Goal: Task Accomplishment & Management: Use online tool/utility

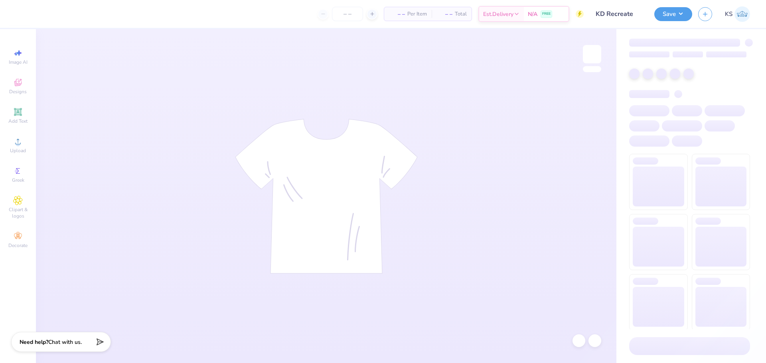
type input "KD Recreate"
type input "24"
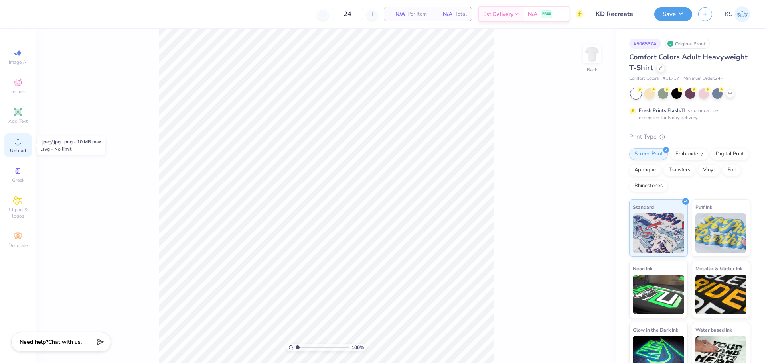
click at [16, 150] on span "Upload" at bounding box center [18, 151] width 16 height 6
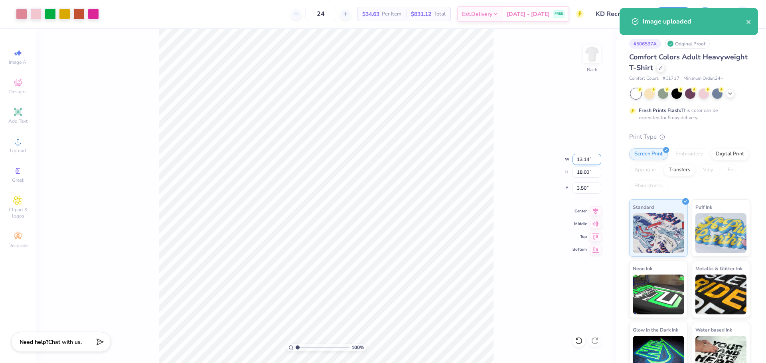
click at [587, 160] on input "13.14" at bounding box center [586, 159] width 29 height 11
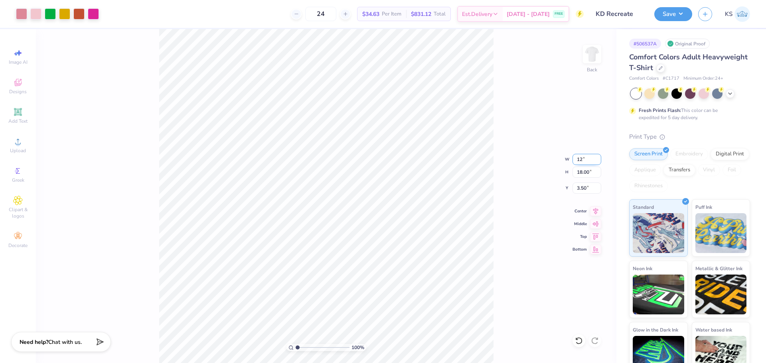
type input "12.00"
type input "16.44"
type input "4.28"
click at [588, 167] on input "16.44" at bounding box center [586, 172] width 29 height 11
type input "15"
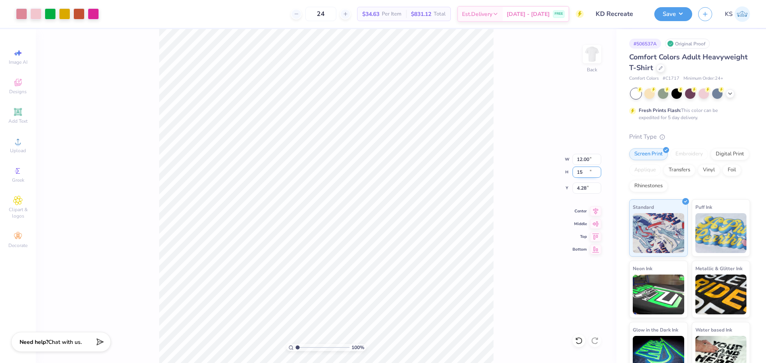
type input "10.95"
type input "15.00"
click at [578, 190] on input "5.00" at bounding box center [586, 188] width 29 height 11
type input "3.00"
type input "1.86"
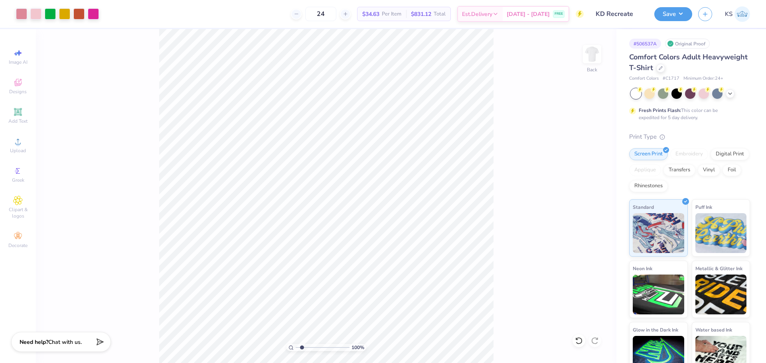
click at [302, 347] on input "range" at bounding box center [323, 347] width 54 height 7
click at [303, 348] on input "range" at bounding box center [323, 347] width 54 height 7
click at [23, 15] on div at bounding box center [21, 13] width 11 height 11
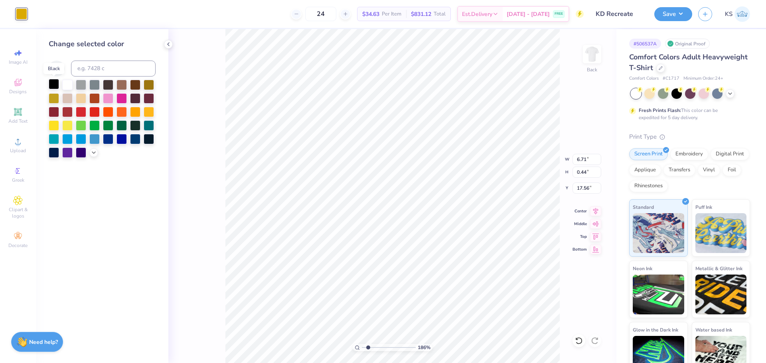
click at [55, 83] on div at bounding box center [54, 84] width 10 height 10
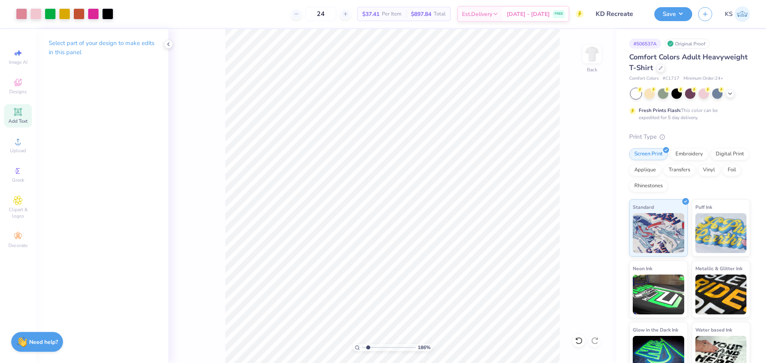
click at [16, 118] on span "Add Text" at bounding box center [17, 121] width 19 height 6
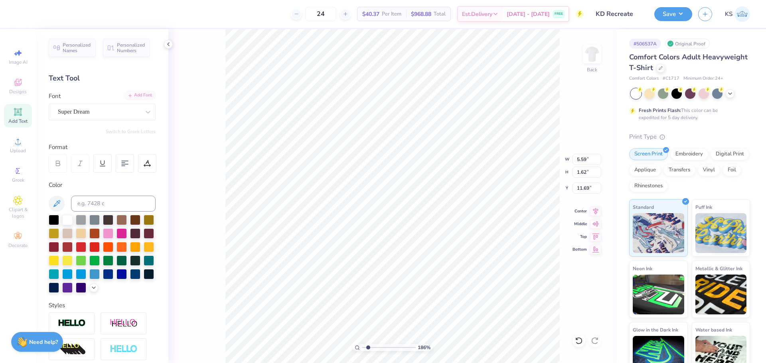
click at [125, 91] on div "Add Font" at bounding box center [140, 95] width 32 height 9
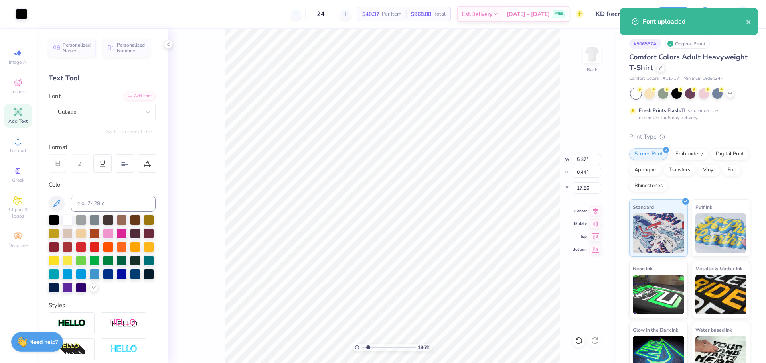
type input "6.71"
type input "0.44"
type input "17.56"
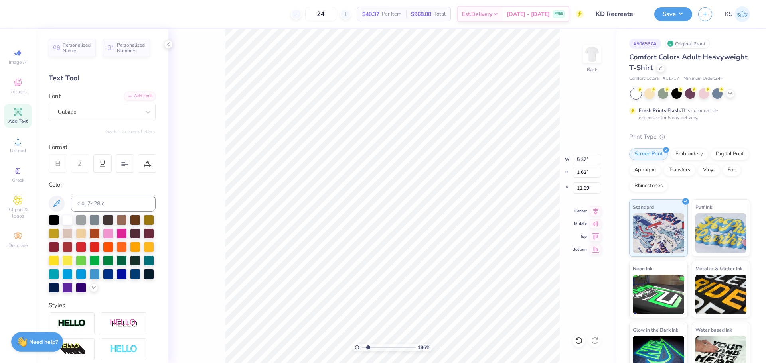
type textarea "[US_STATE][GEOGRAPHIC_DATA]"
type input "14.17"
type input "0.90"
type input "12.05"
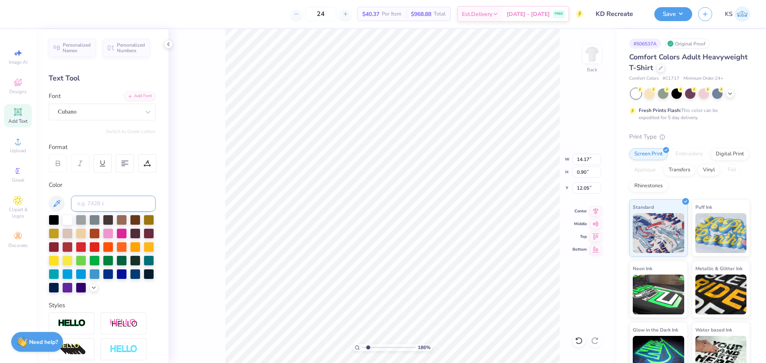
click at [93, 206] on input at bounding box center [113, 204] width 85 height 16
type input "110"
click at [586, 187] on input "17.56" at bounding box center [586, 188] width 29 height 11
click at [583, 163] on input "6.71" at bounding box center [586, 159] width 29 height 11
type input "14.17"
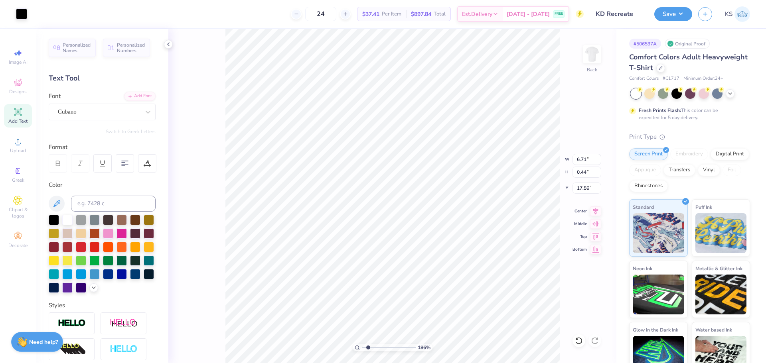
type input "0.90"
type input "12.05"
click at [580, 159] on input "14.17" at bounding box center [586, 159] width 29 height 11
paste input "6.71"
type input "6.71"
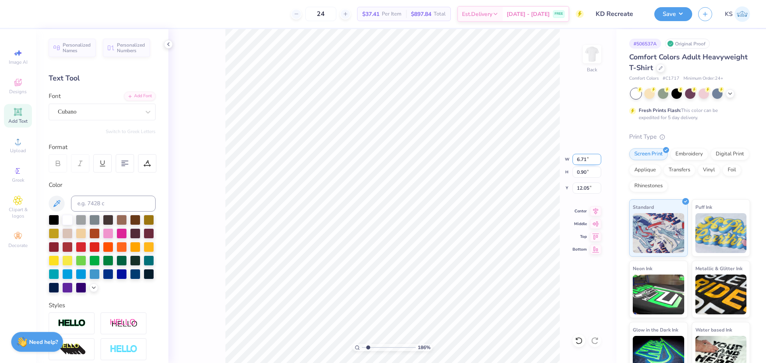
type input "0.43"
click at [590, 189] on input "12.29" at bounding box center [586, 188] width 29 height 11
paste input "7.56"
type input "17.56"
type input "6.71"
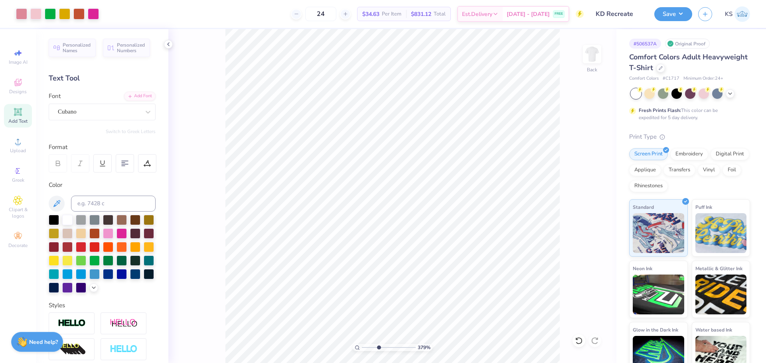
type input "3.79"
click at [379, 348] on input "range" at bounding box center [389, 347] width 54 height 7
type input "0.20"
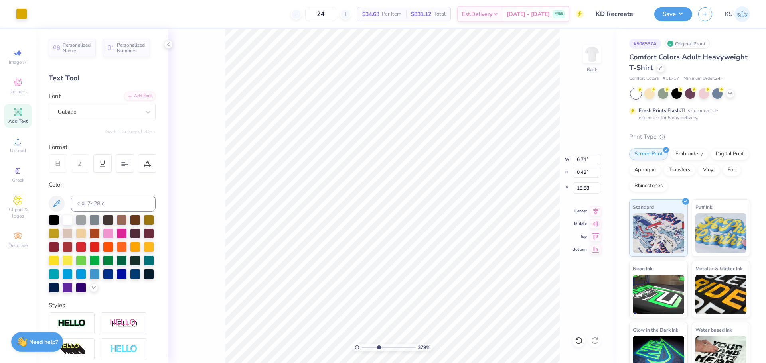
type input "18.87"
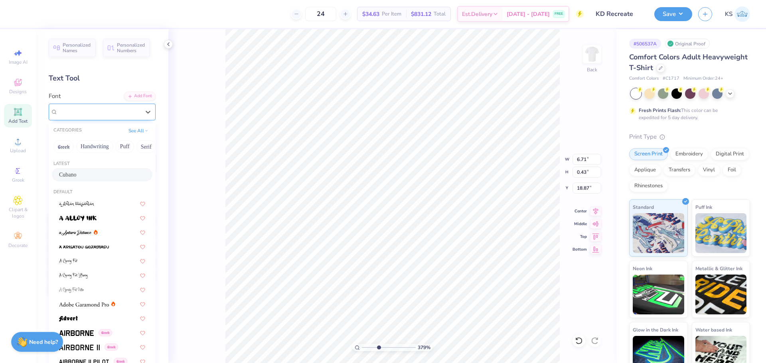
click at [120, 112] on div "Cubano" at bounding box center [99, 112] width 84 height 12
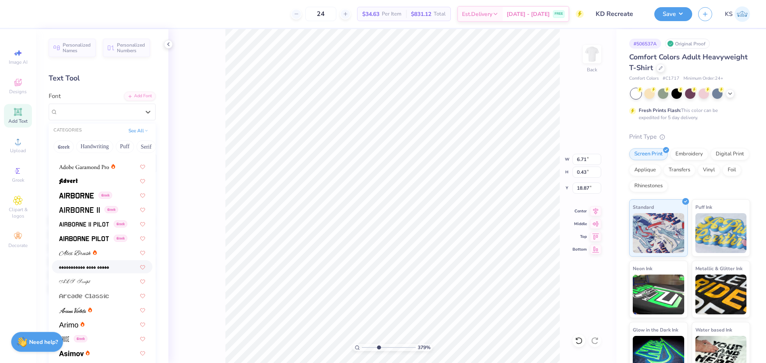
scroll to position [160, 0]
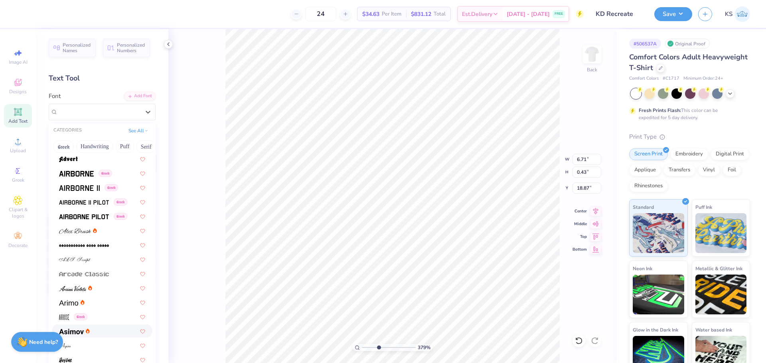
click at [87, 337] on div at bounding box center [102, 331] width 101 height 13
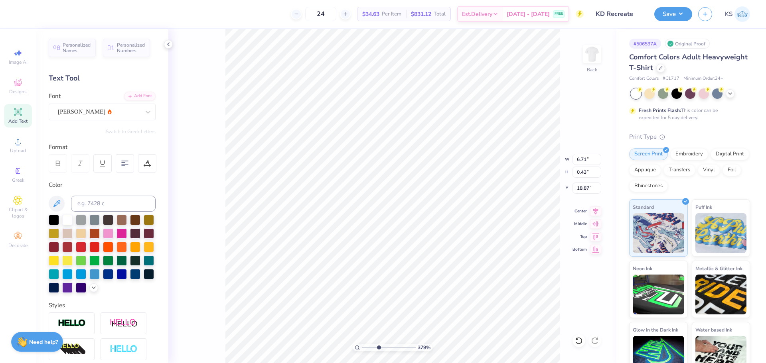
type input "7.07"
type input "0.42"
paste textarea "®"
type textarea "®"
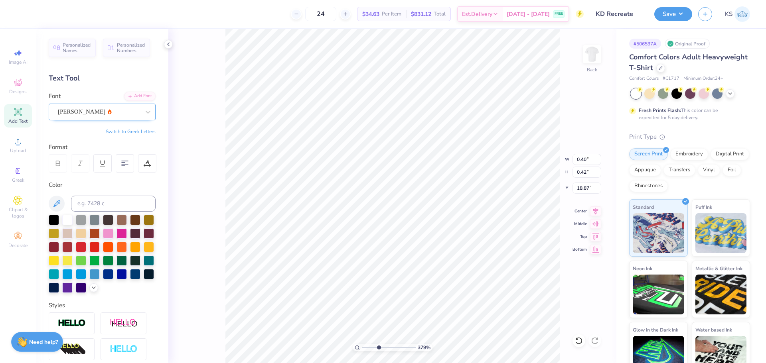
click at [123, 113] on div "[PERSON_NAME]" at bounding box center [99, 112] width 84 height 12
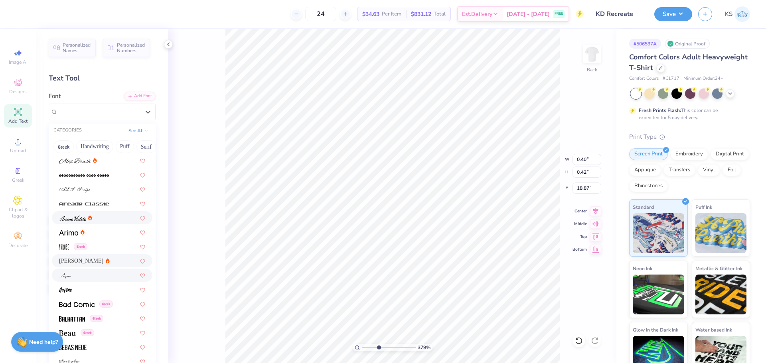
scroll to position [239, 0]
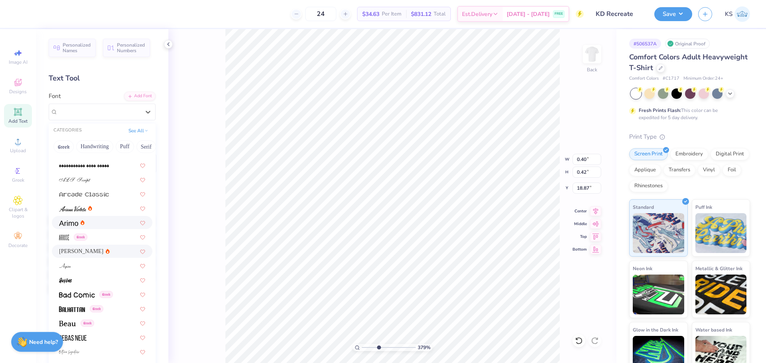
click at [95, 223] on div at bounding box center [102, 223] width 86 height 8
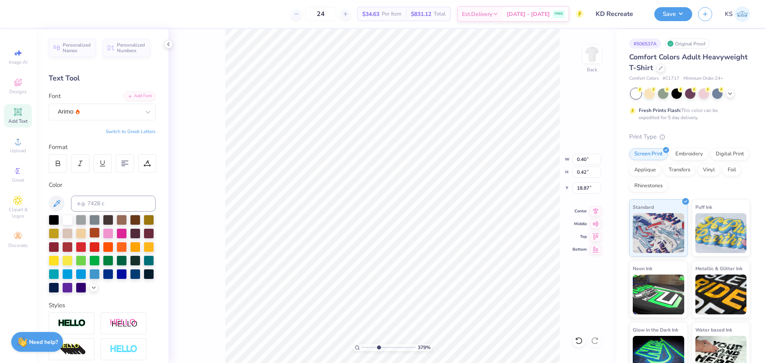
type input "0.41"
click at [61, 166] on div at bounding box center [58, 163] width 18 height 18
type input "17.48"
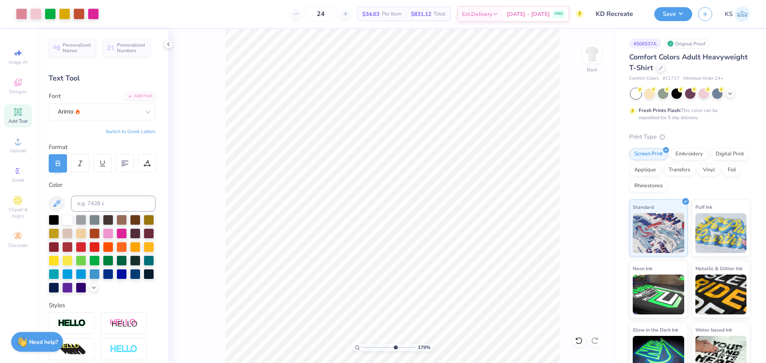
type input "6.77"
click at [395, 348] on input "range" at bounding box center [389, 347] width 54 height 7
type input "17.58"
type input "0.20"
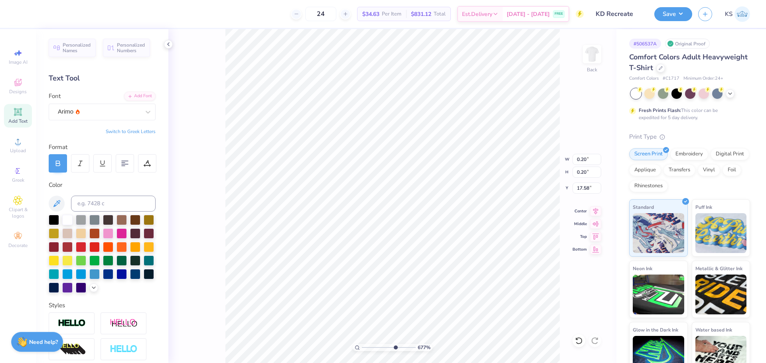
type input "17.57"
drag, startPoint x: 393, startPoint y: 348, endPoint x: 406, endPoint y: 346, distance: 12.5
type input "8.86"
click at [406, 347] on input "range" at bounding box center [389, 347] width 54 height 7
type input "17.56"
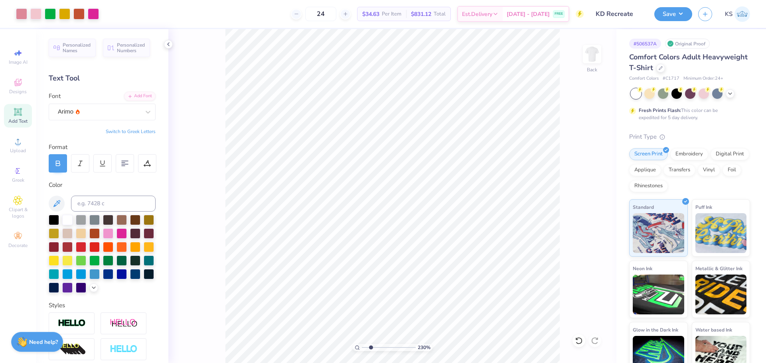
drag, startPoint x: 397, startPoint y: 347, endPoint x: 371, endPoint y: 343, distance: 26.7
type input "2.3"
click at [371, 344] on input "range" at bounding box center [389, 347] width 54 height 7
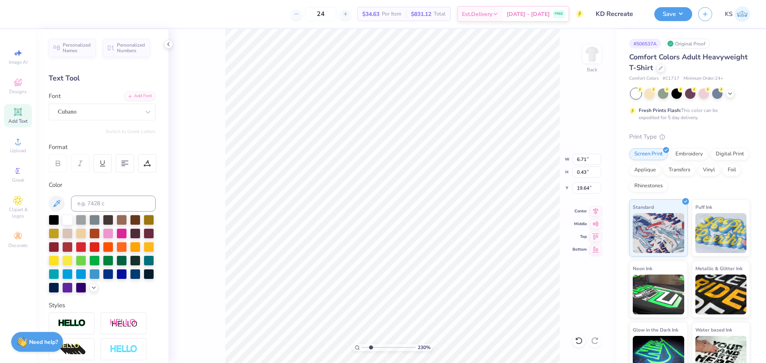
type input "19.64"
type textarea "K"
type input "0.33"
type input "0.41"
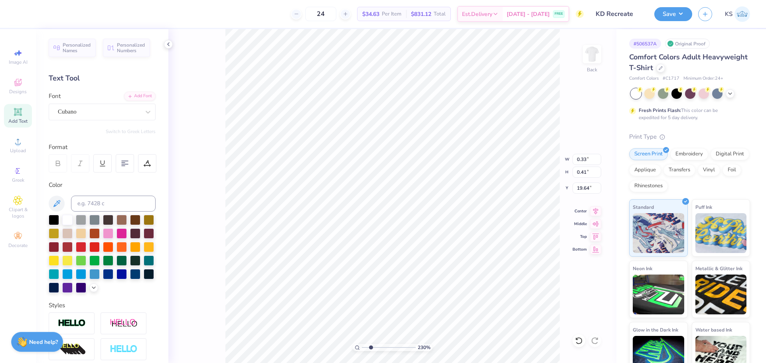
type input "19.65"
type input "1.04"
type input "1.28"
type input "15.90"
click at [582, 174] on input "1.28" at bounding box center [586, 172] width 29 height 11
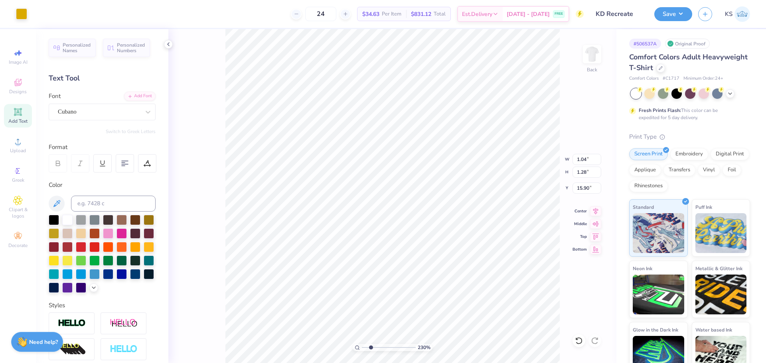
type input "0.33"
type input "0.41"
type input "18.52"
drag, startPoint x: 580, startPoint y: 174, endPoint x: 586, endPoint y: 170, distance: 7.3
click at [581, 174] on input "0.41" at bounding box center [586, 172] width 29 height 11
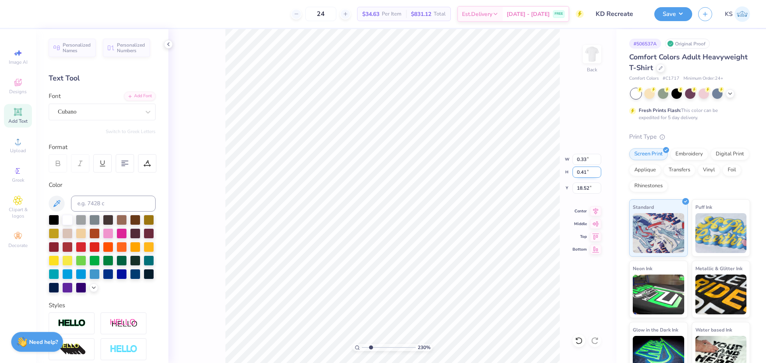
paste input "1.28"
type input "1.28"
type input "1.04"
type input "18.08"
click at [23, 16] on div at bounding box center [21, 13] width 11 height 11
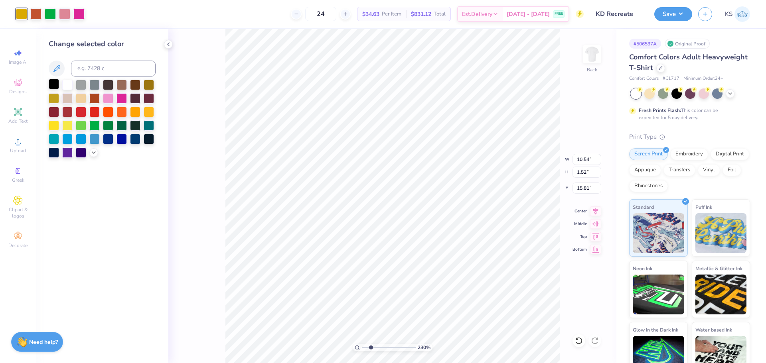
click at [51, 79] on div at bounding box center [54, 84] width 10 height 10
click at [53, 85] on div at bounding box center [54, 84] width 10 height 10
drag, startPoint x: 35, startPoint y: 16, endPoint x: 46, endPoint y: 62, distance: 47.2
click at [35, 17] on div at bounding box center [35, 13] width 11 height 11
click at [51, 84] on div at bounding box center [54, 84] width 10 height 10
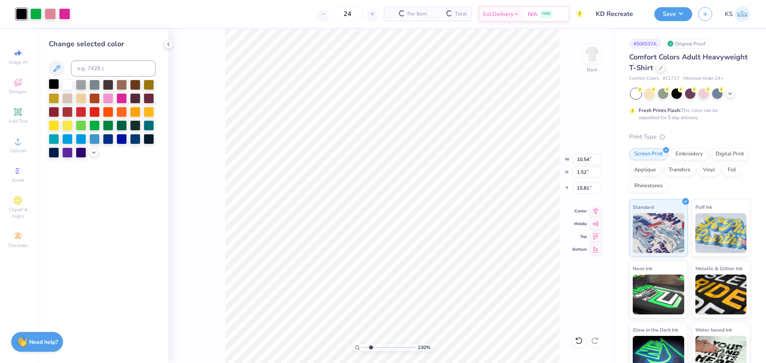
click at [49, 14] on div at bounding box center [50, 13] width 11 height 11
drag, startPoint x: 52, startPoint y: 82, endPoint x: 37, endPoint y: 13, distance: 71.0
click at [52, 81] on div at bounding box center [54, 85] width 10 height 10
click at [37, 13] on div at bounding box center [35, 13] width 11 height 11
click at [52, 86] on div at bounding box center [54, 84] width 10 height 10
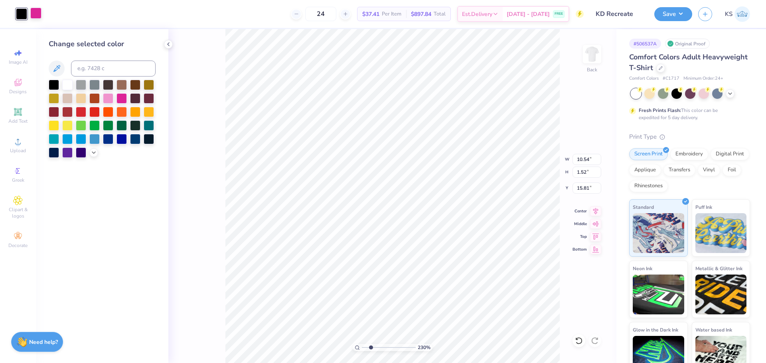
click at [38, 13] on div at bounding box center [35, 13] width 11 height 11
click at [54, 86] on div at bounding box center [54, 84] width 10 height 10
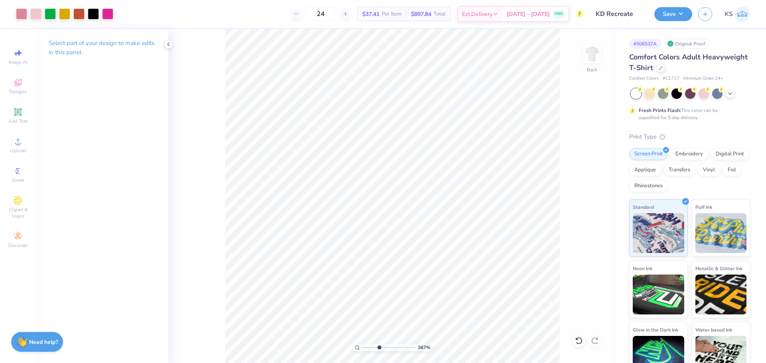
drag, startPoint x: 374, startPoint y: 346, endPoint x: 379, endPoint y: 346, distance: 5.2
type input "3.87"
click at [379, 346] on input "range" at bounding box center [389, 347] width 54 height 7
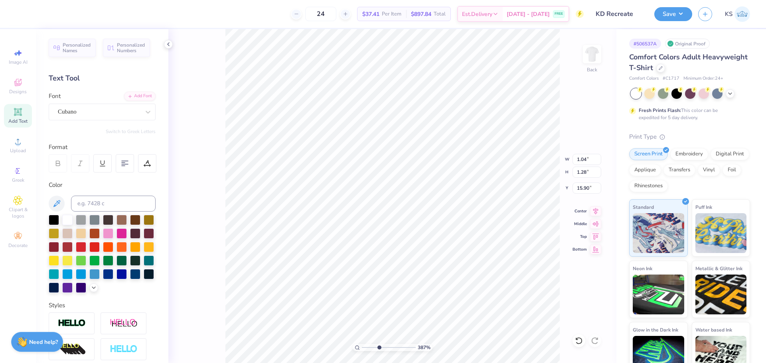
type input "16.54"
type textarea "A"
type input "0.90"
type input "1.31"
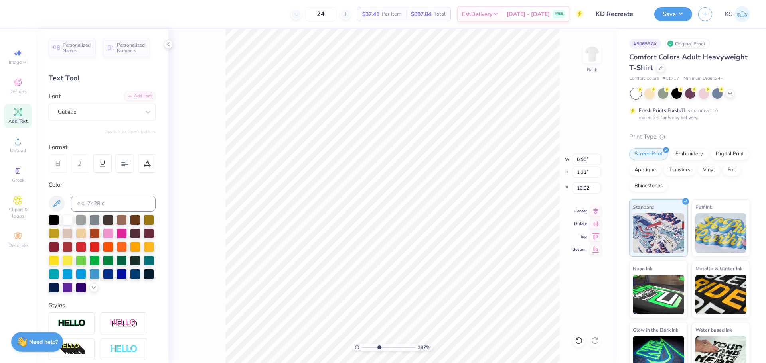
type input "15.95"
drag, startPoint x: 381, startPoint y: 347, endPoint x: 390, endPoint y: 345, distance: 9.3
type input "5.95"
click at [390, 345] on input "range" at bounding box center [389, 347] width 54 height 7
type input "16.46"
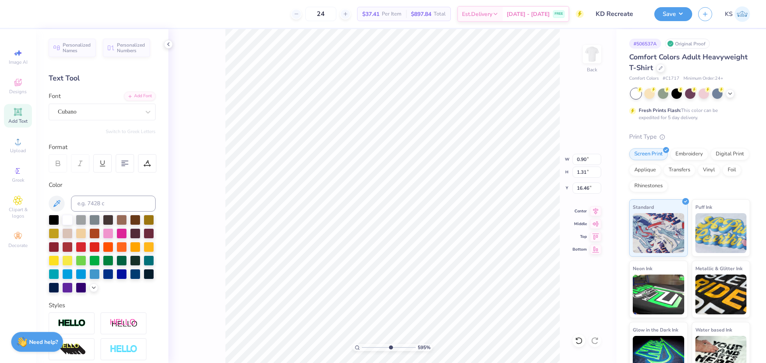
scroll to position [7, 1]
type textarea "P"
type input "0.91"
type input "1.28"
type input "16.02"
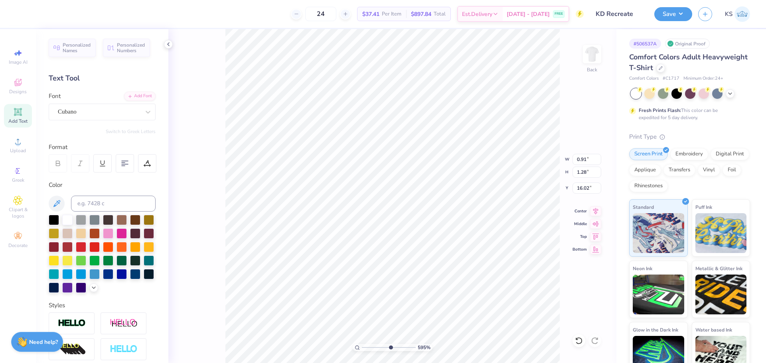
type input "0.90"
type input "1.31"
type input "16.01"
click at [178, 282] on div "595 % Back" at bounding box center [392, 196] width 448 height 334
type input "5.95"
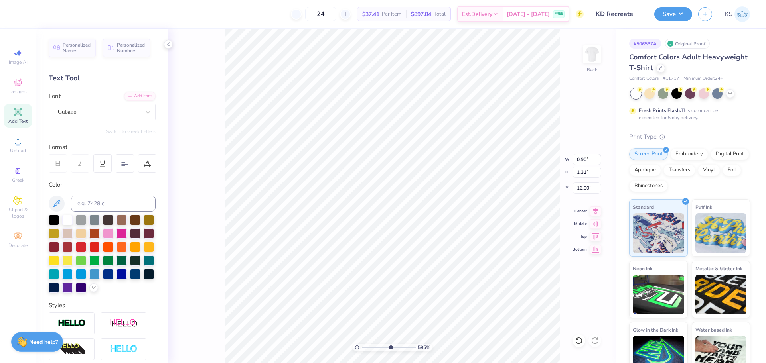
type input "16.02"
type input "5.95"
type textarea "D"
type input "5.95"
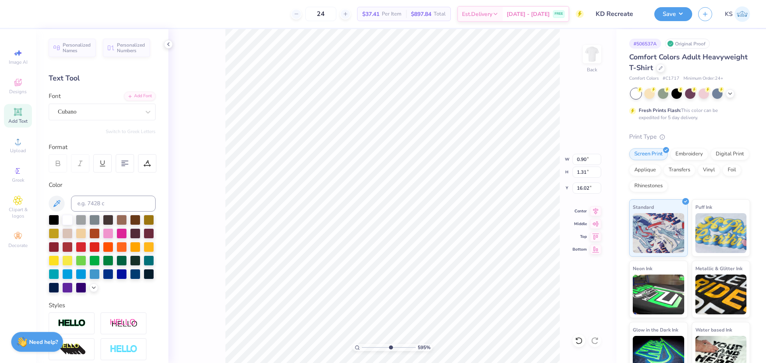
type input "0.92"
type input "1.28"
type input "16.04"
type input "5.95"
type input "15.95"
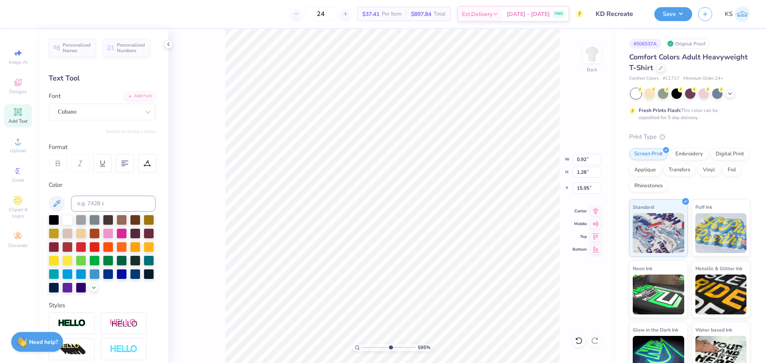
type input "5.95"
type input "16.19"
type input "5.95"
type textarea "ED"
type input "5.95"
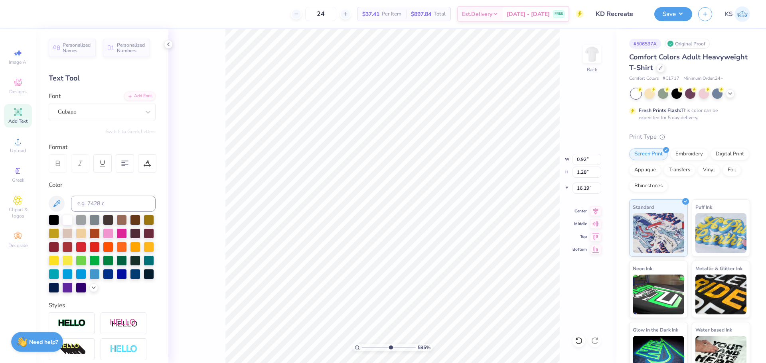
type input "1.94"
type input "5.95"
type textarea "E"
type input "5.95"
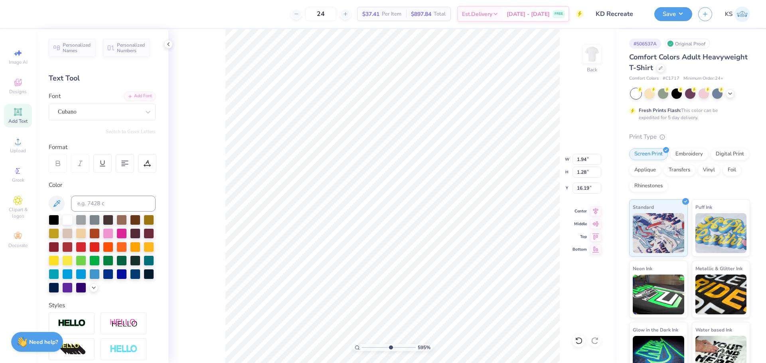
type input "0.88"
type input "5.95"
type input "16.02"
type input "5.95"
type input "16.35"
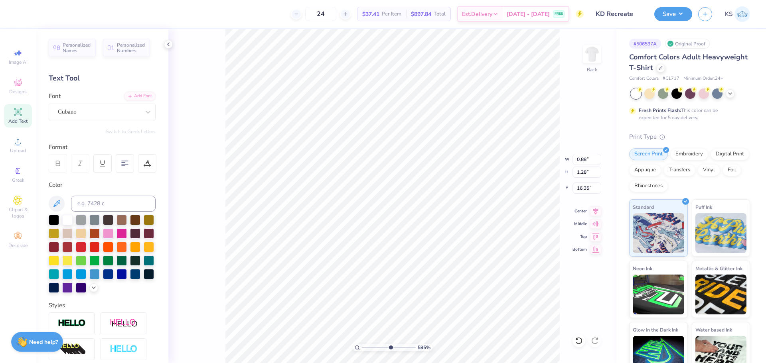
scroll to position [7, 1]
type input "5.95"
type textarea "L"
type input "5.95"
type input "0.83"
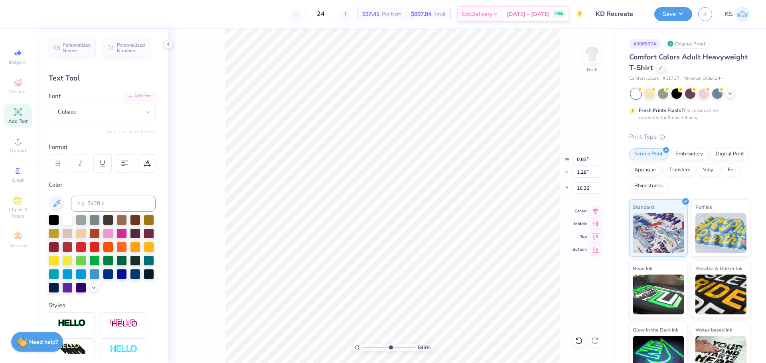
type input "5.95"
type input "15.84"
type input "5.95"
type input "16.28"
type input "5.95"
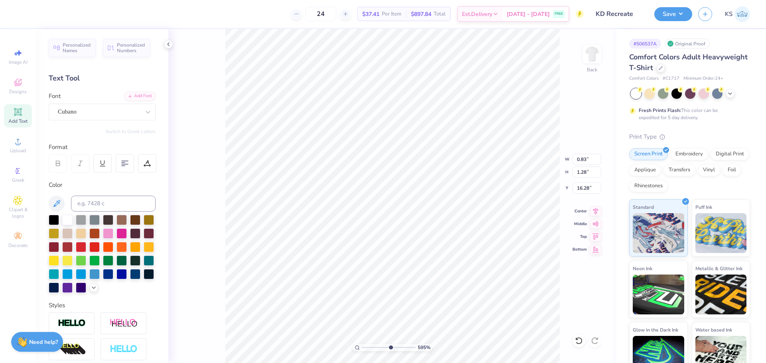
type textarea "T"
type input "5.95"
type input "1.05"
type input "16.15"
type input "5.95"
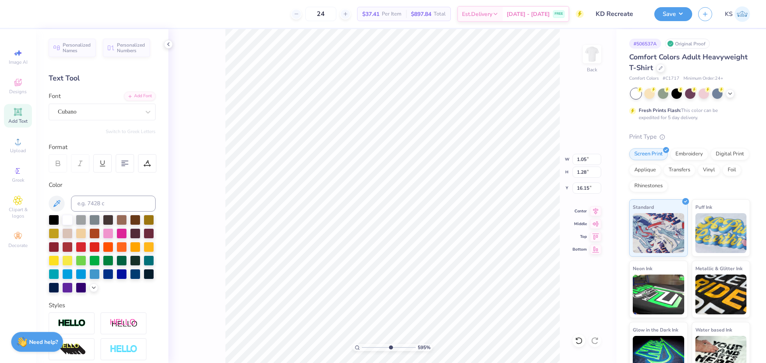
type input "15.91"
type input "5.95"
type input "16.66"
type input "5.95"
type textarea "A"
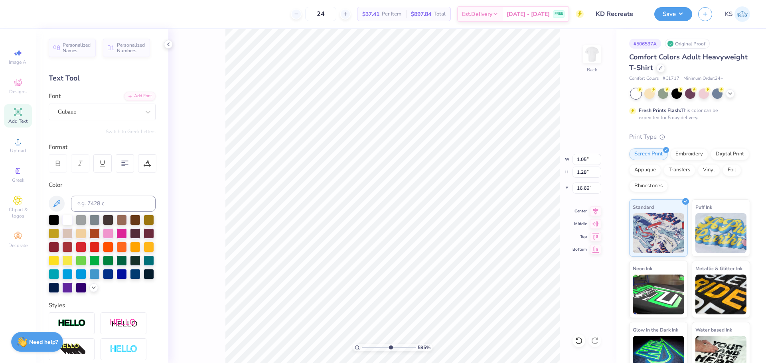
type input "5.95"
type input "0.90"
type input "1.31"
type input "16.65"
type input "5.95"
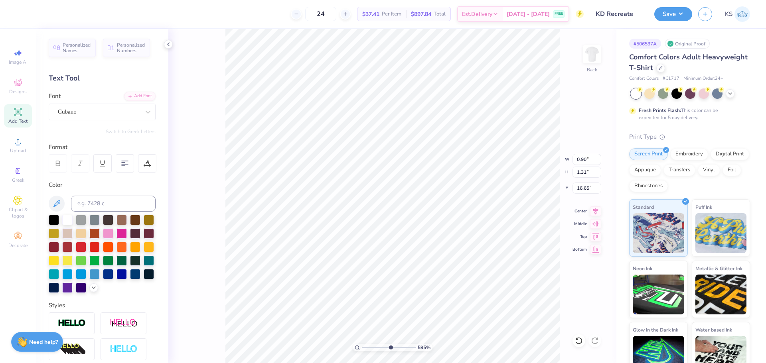
type input "15.81"
drag, startPoint x: 390, startPoint y: 349, endPoint x: 367, endPoint y: 343, distance: 23.7
type input "1.71"
click at [367, 344] on input "range" at bounding box center [389, 347] width 54 height 7
click at [582, 338] on icon at bounding box center [579, 341] width 8 height 8
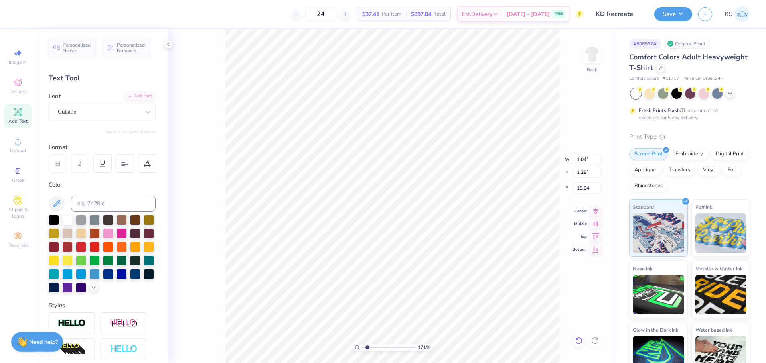
type input "15.90"
type input "0.90"
type input "1.31"
type input "15.93"
type input "1.04"
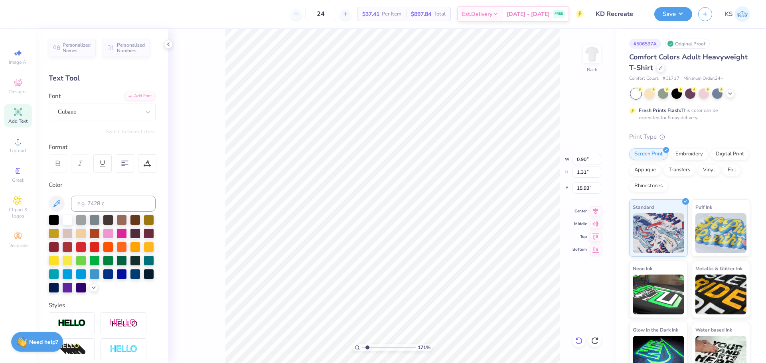
type input "1.28"
type input "15.90"
type input "2.04"
type input "1.34"
type input "3.94"
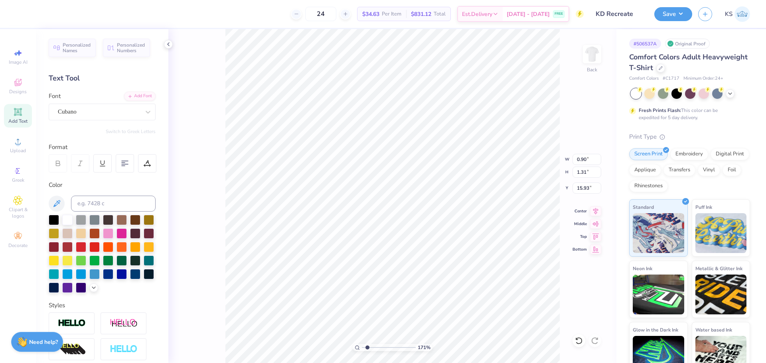
type input "1.41"
click at [130, 203] on input at bounding box center [113, 204] width 85 height 16
type input "7580"
click at [37, 15] on div at bounding box center [35, 13] width 11 height 11
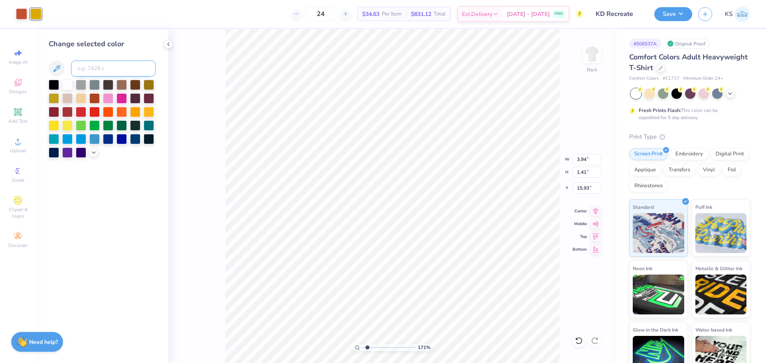
click at [94, 68] on input at bounding box center [113, 69] width 85 height 16
type input "7580"
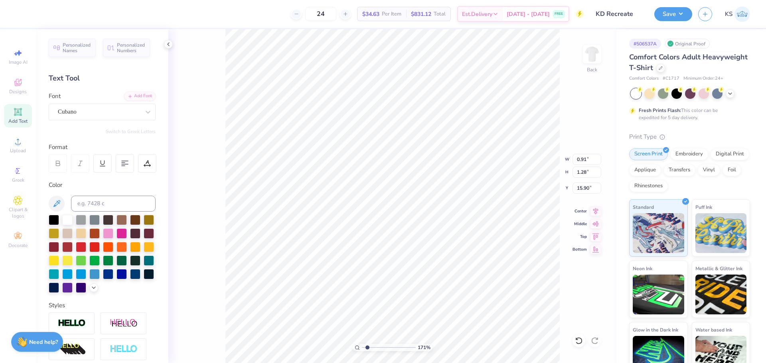
type input "5.51"
type input "1.41"
click at [28, 16] on div "Art colors 24 $34.63 Per Item $831.12 Total Est. Delivery [DATE] - [DATE] FREE …" at bounding box center [383, 14] width 766 height 28
click at [19, 15] on div at bounding box center [21, 13] width 11 height 11
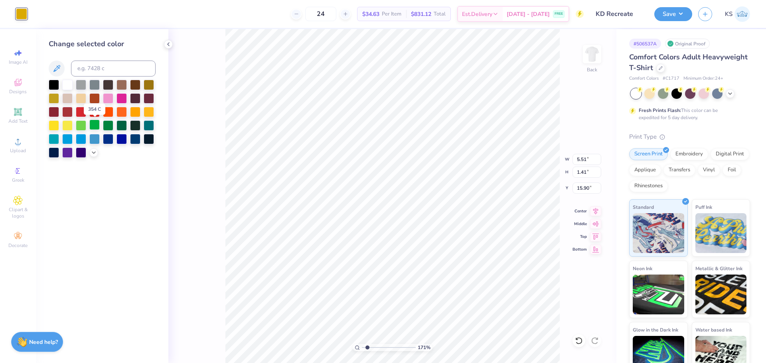
click at [96, 123] on div at bounding box center [94, 125] width 10 height 10
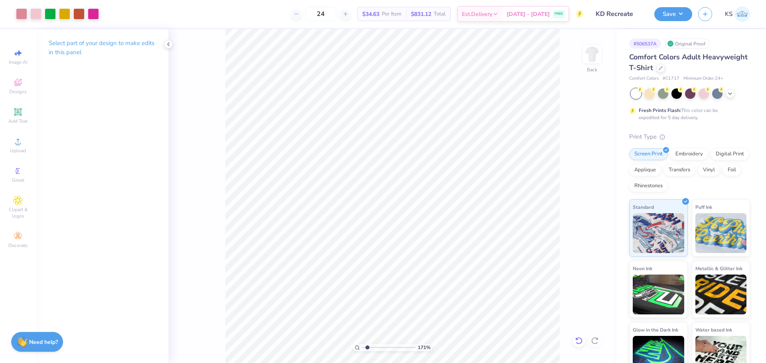
click at [578, 341] on icon at bounding box center [579, 341] width 8 height 8
click at [598, 340] on icon at bounding box center [597, 339] width 2 height 2
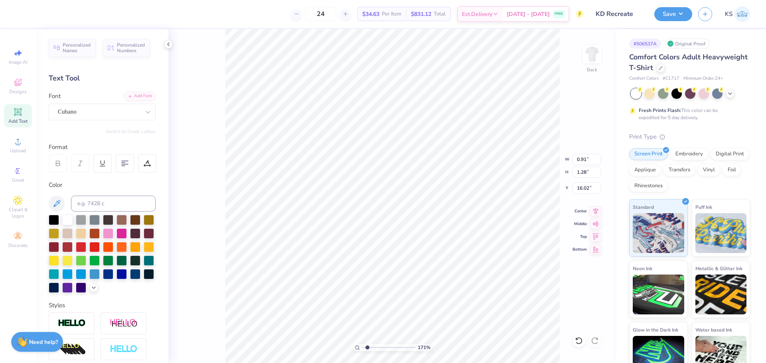
type input "5.45"
type input "1.46"
type input "15.84"
click at [24, 11] on div at bounding box center [21, 13] width 11 height 11
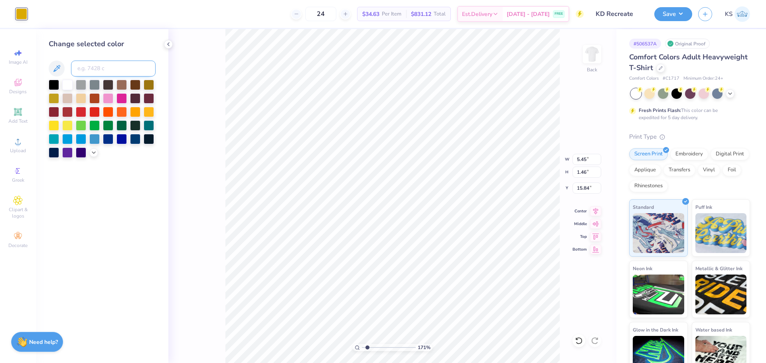
click at [97, 67] on input at bounding box center [113, 69] width 85 height 16
type input "493"
type input "0.90"
type input "1.31"
type input "15.81"
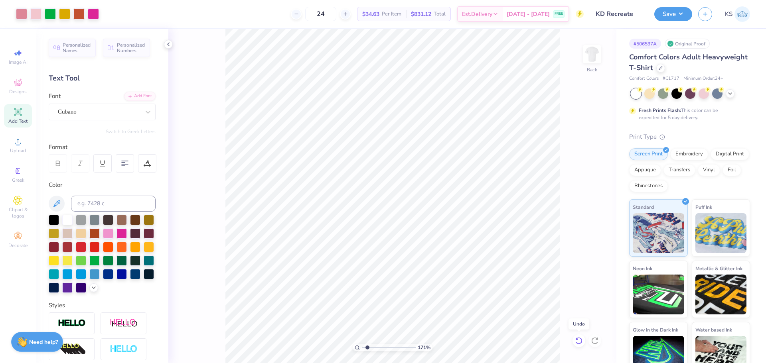
click at [578, 339] on icon at bounding box center [579, 341] width 8 height 8
click at [595, 341] on icon at bounding box center [595, 341] width 8 height 8
click at [595, 341] on div "171 % Back" at bounding box center [392, 196] width 448 height 334
click at [105, 202] on input at bounding box center [113, 204] width 85 height 16
type input "7580"
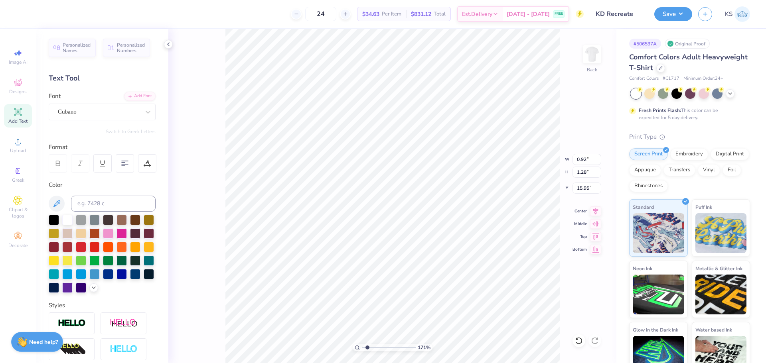
type input "0.92"
type input "1.28"
type input "15.95"
click at [127, 236] on div at bounding box center [121, 233] width 10 height 10
drag, startPoint x: 353, startPoint y: 345, endPoint x: 341, endPoint y: 343, distance: 12.1
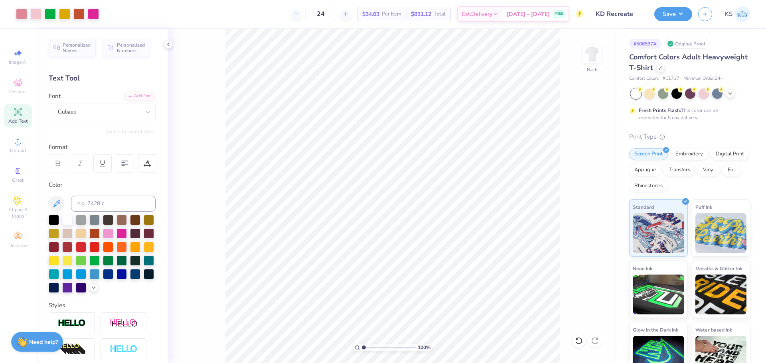
click at [362, 344] on input "range" at bounding box center [389, 347] width 54 height 7
type input "1"
drag, startPoint x: 365, startPoint y: 347, endPoint x: 332, endPoint y: 333, distance: 35.7
click at [362, 344] on input "range" at bounding box center [389, 347] width 54 height 7
click at [583, 174] on input "14.99" at bounding box center [586, 172] width 29 height 11
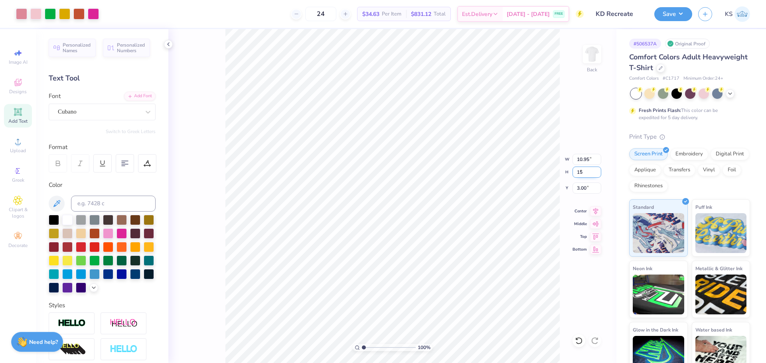
type input "15"
type input "10.96"
type input "15.00"
click at [587, 186] on input "2.99" at bounding box center [586, 188] width 29 height 11
type input "3.00"
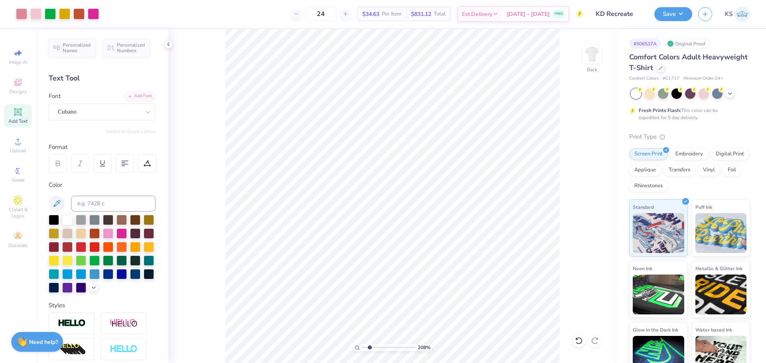
type input "1"
drag, startPoint x: 368, startPoint y: 349, endPoint x: 358, endPoint y: 347, distance: 10.0
click at [362, 349] on input "range" at bounding box center [389, 347] width 54 height 7
click at [583, 171] on input "15.00" at bounding box center [586, 172] width 29 height 11
type input "12"
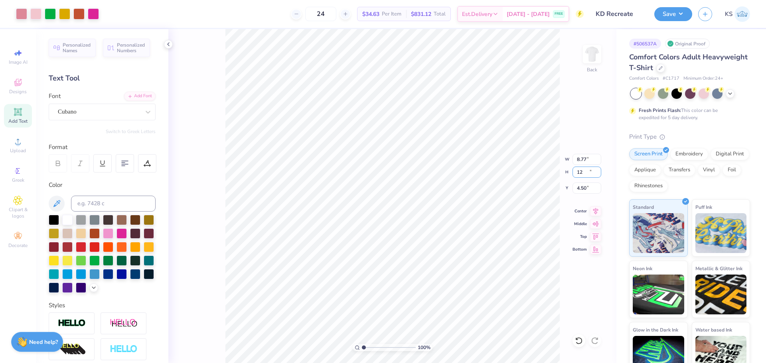
type input "8.77"
type input "12.00"
type input "4.50"
click at [581, 194] on div "100 % Back W 8.77 8.77 " H 12.00 12.00 " Y 4.50 4.50 " Center Middle Top Bottom" at bounding box center [392, 196] width 448 height 334
click at [584, 186] on input "4.50" at bounding box center [586, 188] width 29 height 11
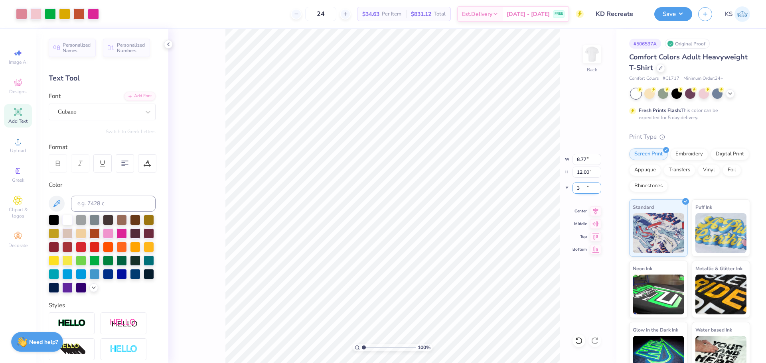
type input "3.00"
click at [663, 21] on div "Save KS" at bounding box center [710, 14] width 112 height 28
drag, startPoint x: 673, startPoint y: 15, endPoint x: 670, endPoint y: 20, distance: 5.9
click at [673, 15] on button "Save" at bounding box center [673, 13] width 38 height 14
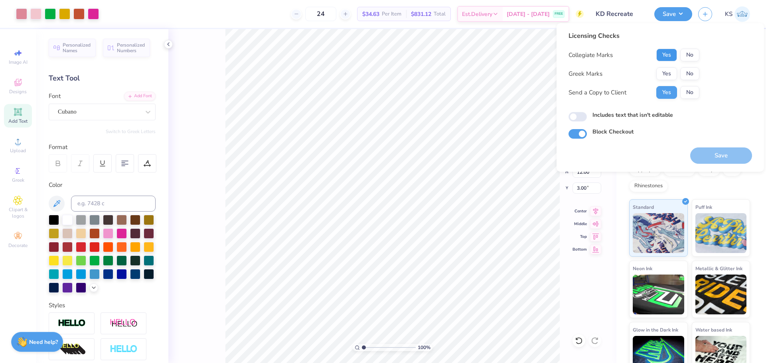
click at [672, 55] on button "Yes" at bounding box center [666, 55] width 21 height 13
click at [667, 72] on button "Yes" at bounding box center [666, 73] width 21 height 13
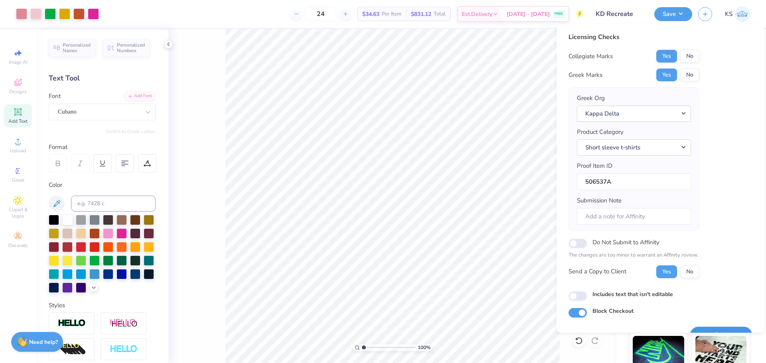
scroll to position [18, 0]
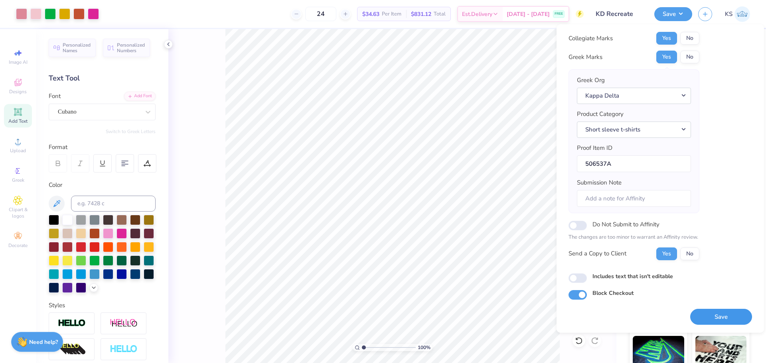
click at [706, 316] on button "Save" at bounding box center [721, 317] width 62 height 16
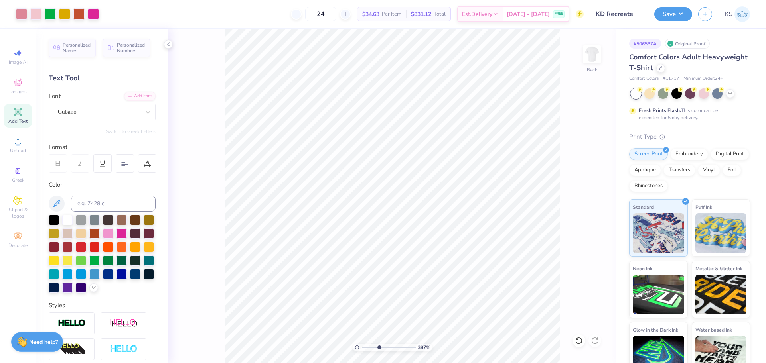
drag, startPoint x: 368, startPoint y: 347, endPoint x: 379, endPoint y: 347, distance: 10.8
type input "3.87"
click at [379, 347] on input "range" at bounding box center [389, 347] width 54 height 7
type textarea "[US_STATE][GEOGRAPHIC_DATA]"
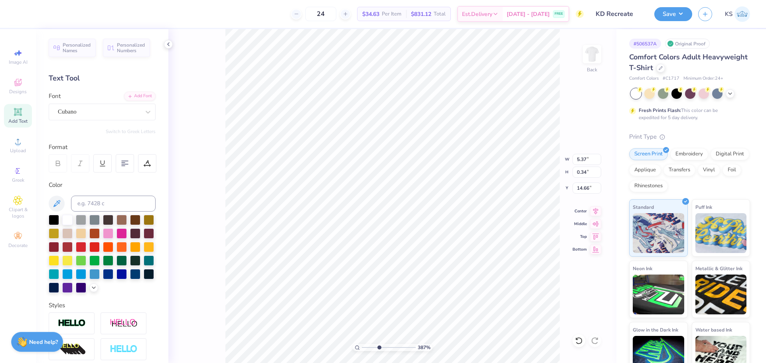
scroll to position [7, 3]
type input "0.16"
type input "8.77"
type input "12.00"
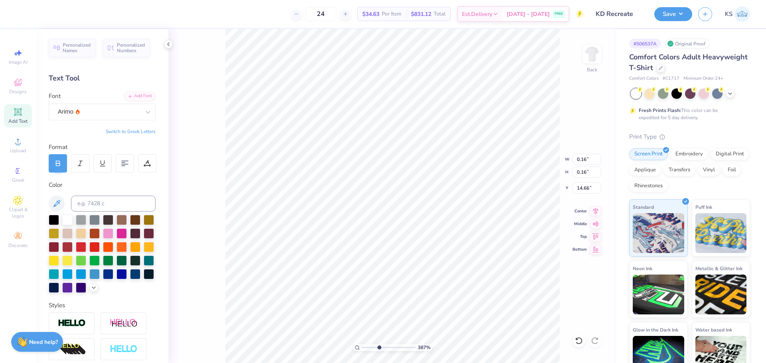
type input "3.00"
drag, startPoint x: 379, startPoint y: 347, endPoint x: 347, endPoint y: 346, distance: 31.6
type input "1"
click at [362, 346] on input "range" at bounding box center [389, 347] width 54 height 7
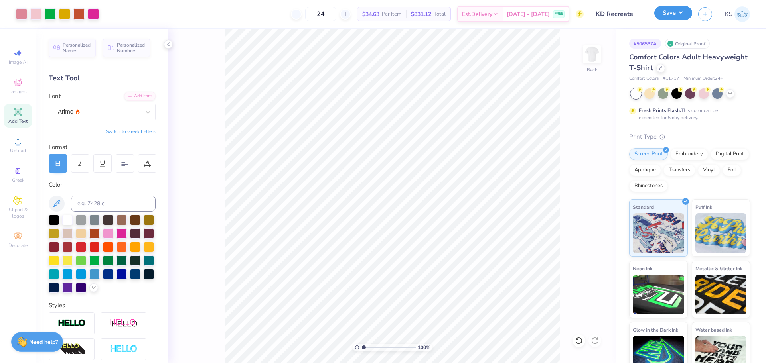
click at [677, 10] on button "Save" at bounding box center [673, 13] width 38 height 14
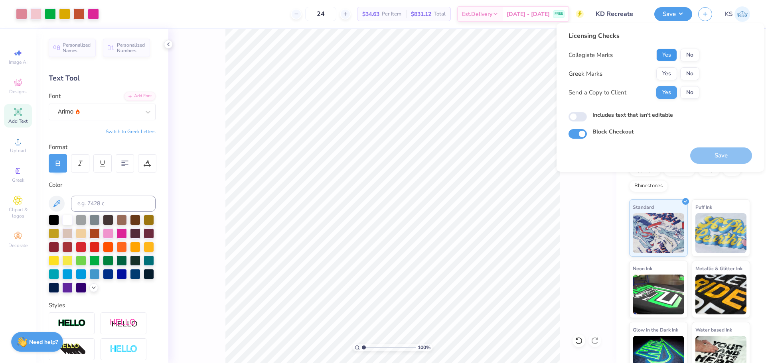
click at [670, 53] on button "Yes" at bounding box center [666, 55] width 21 height 13
click at [669, 74] on button "Yes" at bounding box center [666, 73] width 21 height 13
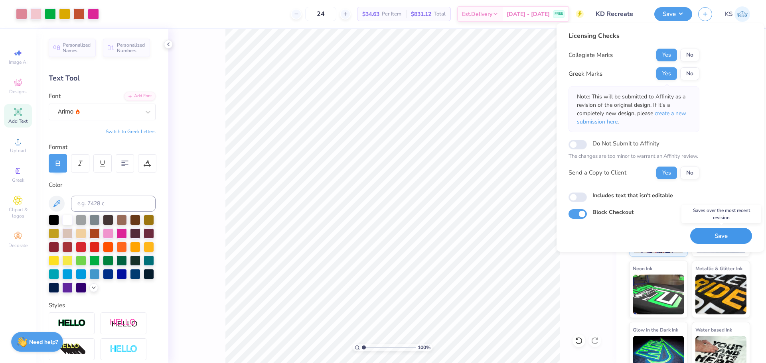
click at [713, 241] on button "Save" at bounding box center [721, 236] width 62 height 16
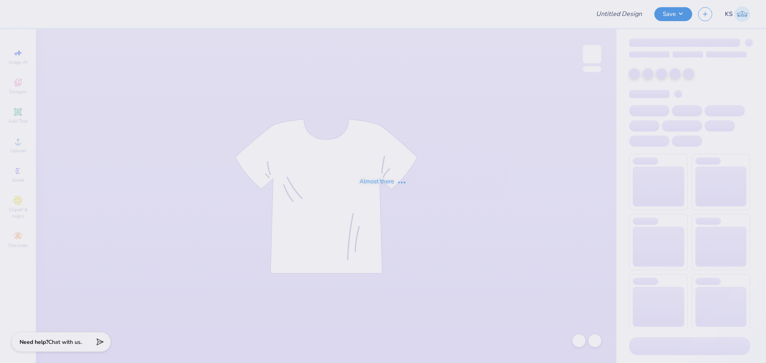
type input "Chi Psi Fall Rush"
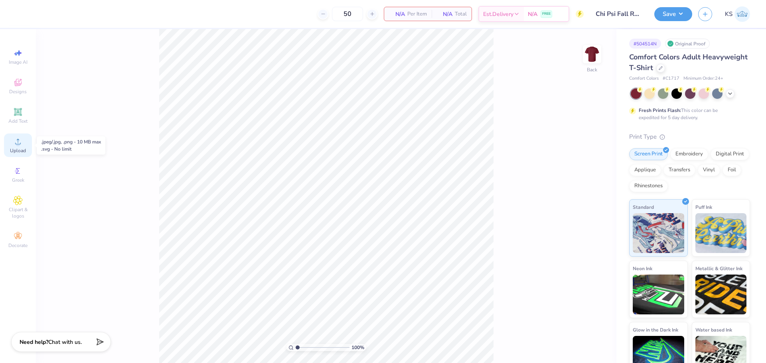
click at [22, 146] on icon at bounding box center [18, 142] width 10 height 10
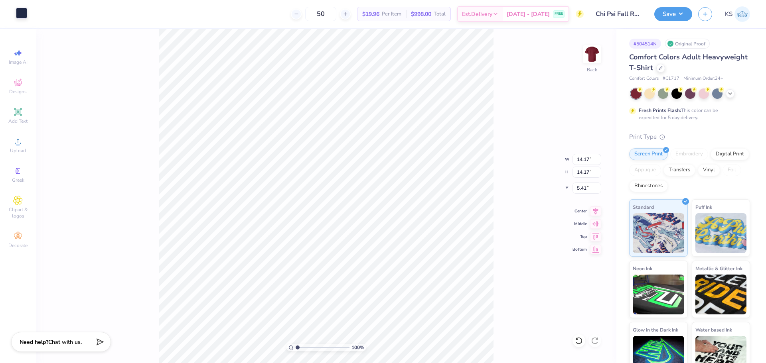
click at [20, 13] on div at bounding box center [21, 13] width 11 height 11
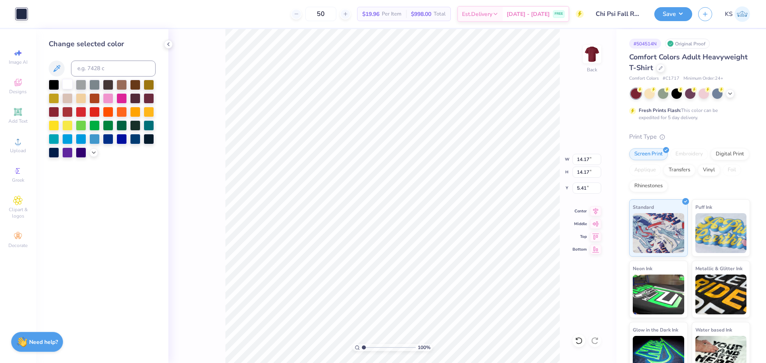
click at [69, 81] on div at bounding box center [67, 84] width 10 height 10
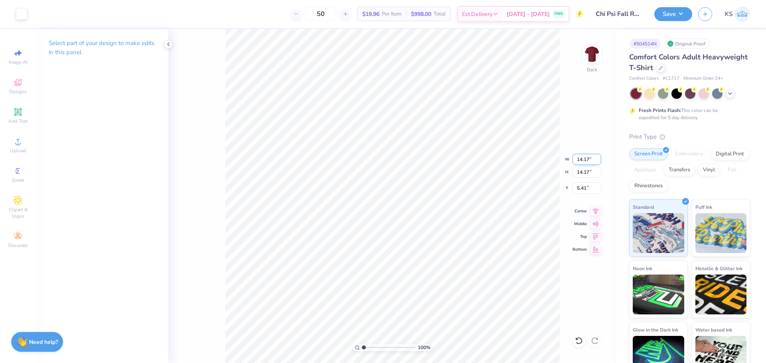
click at [585, 159] on input "14.17" at bounding box center [586, 159] width 29 height 11
type input "3.50"
type input "3.00"
click at [590, 54] on img at bounding box center [592, 54] width 32 height 32
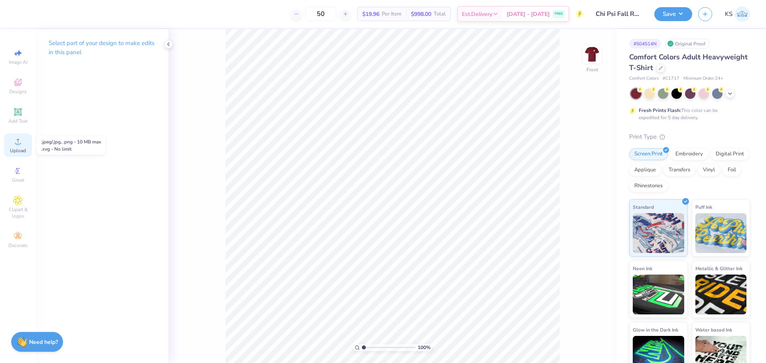
click at [6, 149] on div "Upload" at bounding box center [18, 146] width 28 height 24
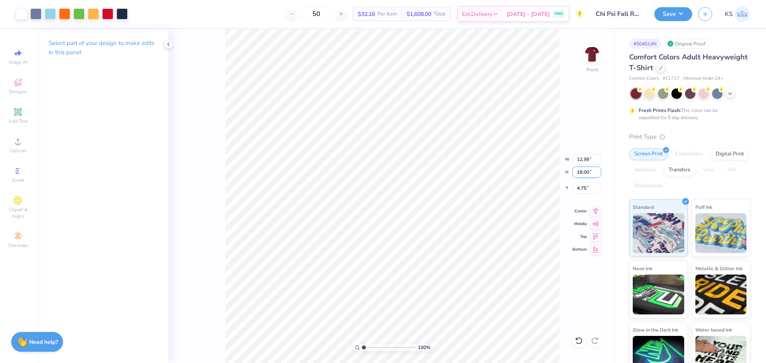
click at [586, 176] on input "18.00" at bounding box center [586, 172] width 29 height 11
type input "15"
type input "10.83"
type input "15.00"
click at [586, 192] on input "6.25" at bounding box center [586, 188] width 29 height 11
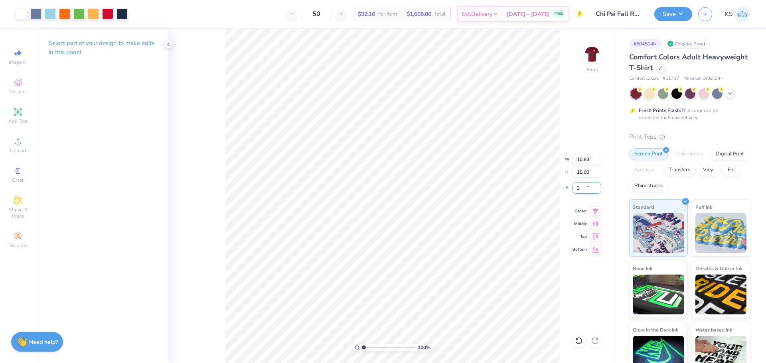
type input "3.00"
click at [528, 158] on div "100 % Front W 10.83 10.83 " H 15.00 15.00 " Y 3.00 3.00 " Center Middle Top Bot…" at bounding box center [392, 196] width 448 height 334
click at [710, 159] on div "Digital Print" at bounding box center [729, 153] width 39 height 12
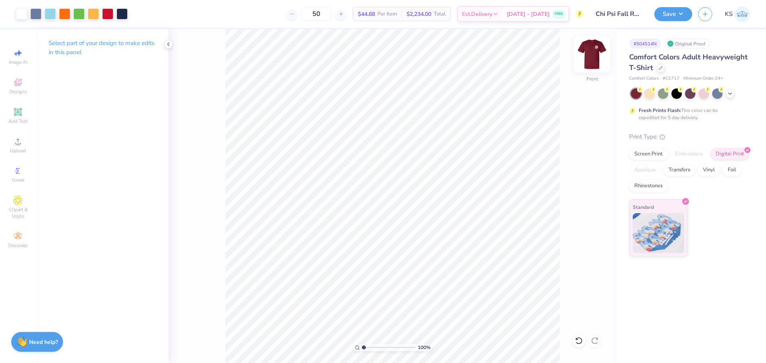
click at [597, 60] on img at bounding box center [592, 54] width 32 height 32
click at [596, 50] on img at bounding box center [592, 54] width 32 height 32
type input "1"
drag, startPoint x: 366, startPoint y: 347, endPoint x: 357, endPoint y: 347, distance: 8.4
click at [362, 347] on input "range" at bounding box center [389, 347] width 54 height 7
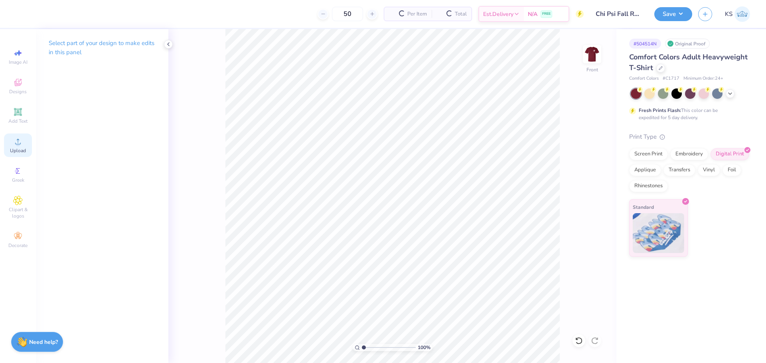
click at [19, 150] on span "Upload" at bounding box center [18, 151] width 16 height 6
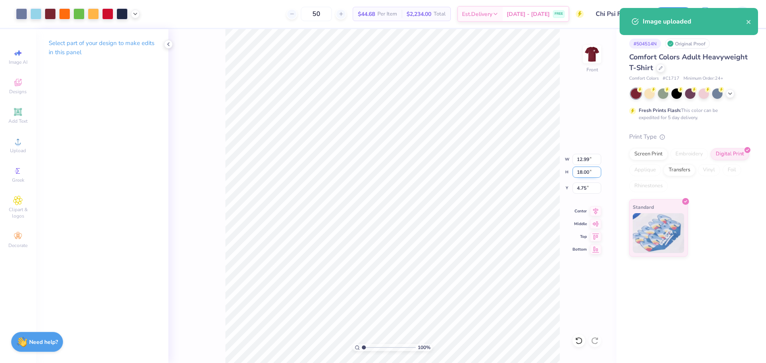
click at [586, 174] on input "18.00" at bounding box center [586, 172] width 29 height 11
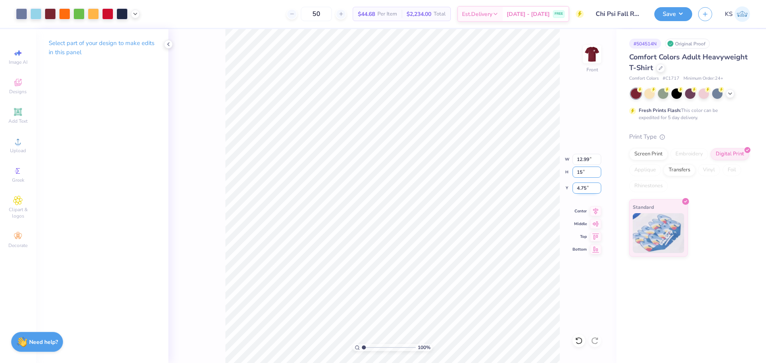
type input "15"
click at [587, 190] on input "4.75" at bounding box center [586, 188] width 29 height 11
type input "3"
type input "10.83"
type input "15.00"
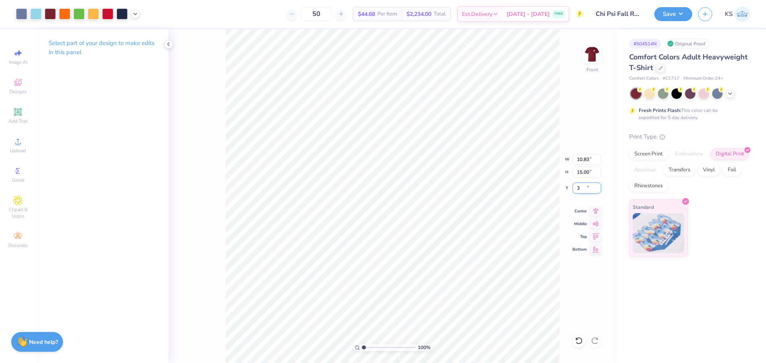
type input "3.00"
click at [369, 350] on input "range" at bounding box center [389, 347] width 54 height 7
drag, startPoint x: 370, startPoint y: 347, endPoint x: 327, endPoint y: 344, distance: 43.6
click at [362, 344] on input "range" at bounding box center [389, 347] width 54 height 7
click at [593, 56] on img at bounding box center [592, 54] width 32 height 32
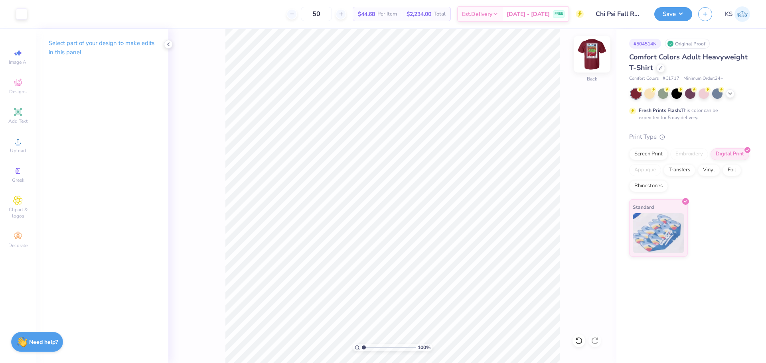
click at [599, 57] on img at bounding box center [592, 54] width 32 height 32
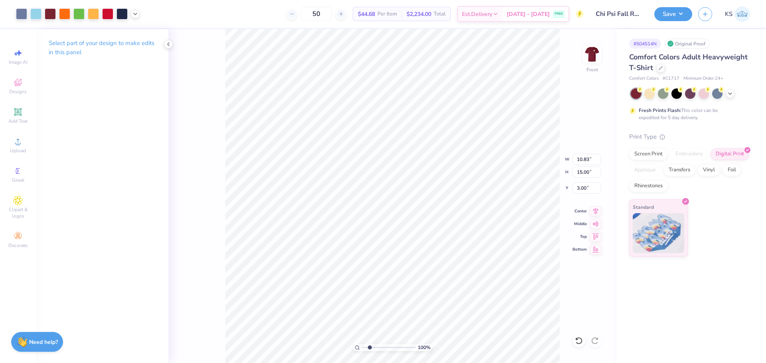
click at [370, 348] on input "range" at bounding box center [389, 347] width 54 height 7
drag, startPoint x: 366, startPoint y: 345, endPoint x: 328, endPoint y: 337, distance: 38.4
type input "1"
click at [362, 344] on input "range" at bounding box center [389, 347] width 54 height 7
click at [516, 0] on html "Art colors 50 $44.68 Per Item $2,234.00 Total Est. Delivery Aug 24 - 27 FREE De…" at bounding box center [383, 181] width 766 height 363
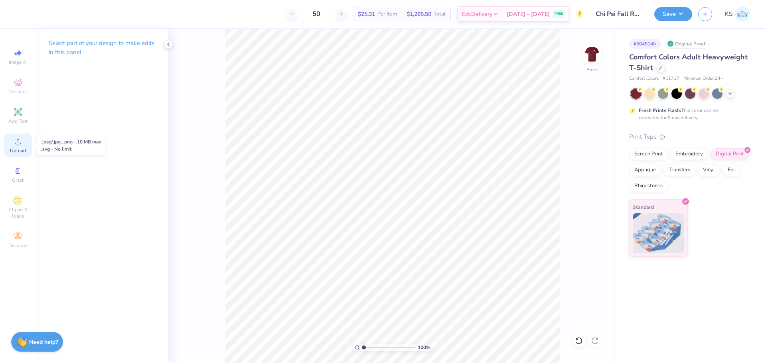
click at [22, 149] on span "Upload" at bounding box center [18, 151] width 16 height 6
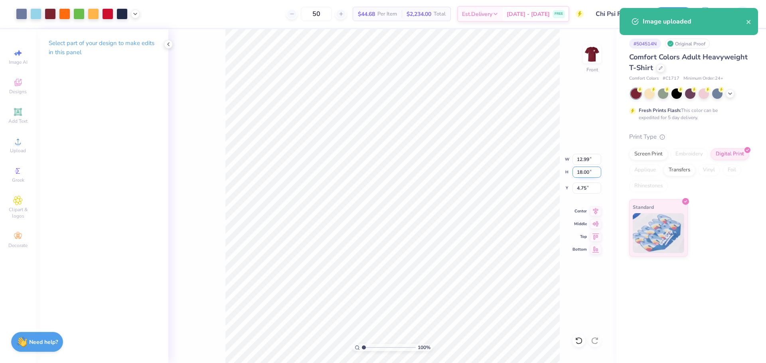
click at [582, 170] on input "18.00" at bounding box center [586, 172] width 29 height 11
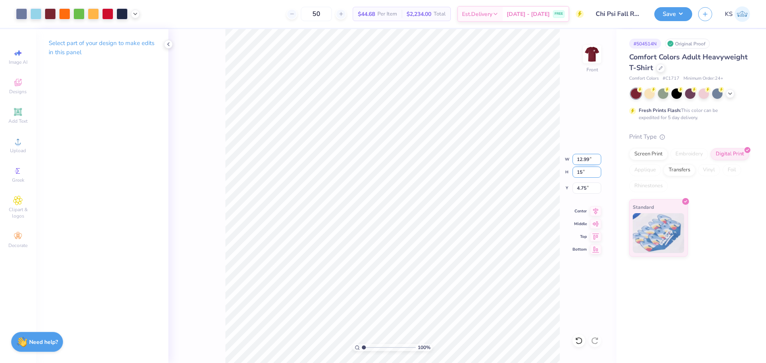
type input "15"
type input "10.83"
type input "15.00"
click at [587, 187] on input "6.25" at bounding box center [586, 188] width 29 height 11
type input "3.00"
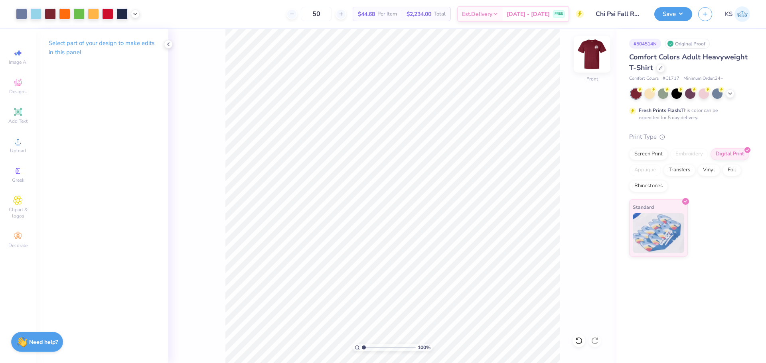
click at [598, 45] on img at bounding box center [592, 54] width 32 height 32
click at [600, 57] on img at bounding box center [592, 54] width 32 height 32
click at [368, 346] on input "range" at bounding box center [389, 347] width 54 height 7
drag, startPoint x: 367, startPoint y: 348, endPoint x: 350, endPoint y: 347, distance: 16.8
click at [362, 347] on input "range" at bounding box center [389, 347] width 54 height 7
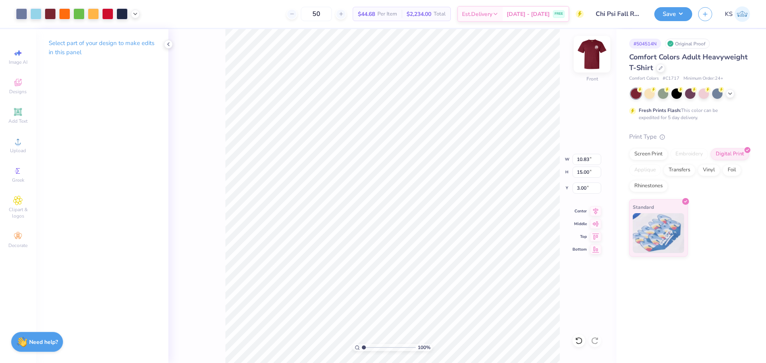
click at [593, 53] on img at bounding box center [592, 54] width 32 height 32
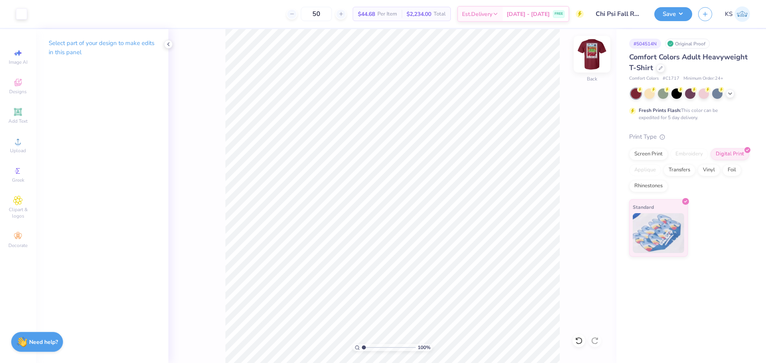
click at [593, 58] on img at bounding box center [592, 54] width 32 height 32
click at [365, 347] on input "range" at bounding box center [389, 347] width 54 height 7
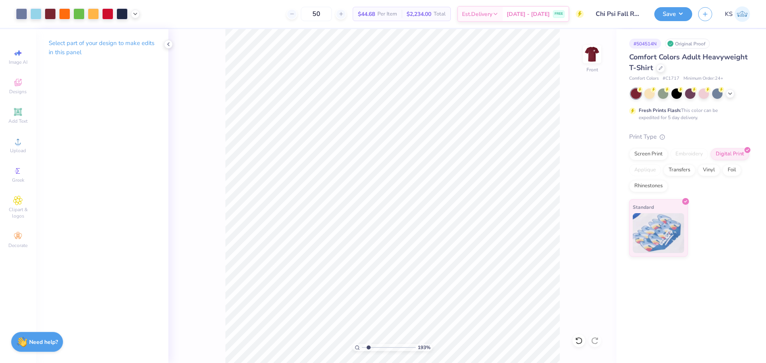
click at [369, 347] on input "range" at bounding box center [389, 347] width 54 height 7
click at [372, 347] on input "range" at bounding box center [389, 347] width 54 height 7
drag, startPoint x: 371, startPoint y: 346, endPoint x: 358, endPoint y: 346, distance: 12.8
type input "1"
click at [362, 346] on input "range" at bounding box center [389, 347] width 54 height 7
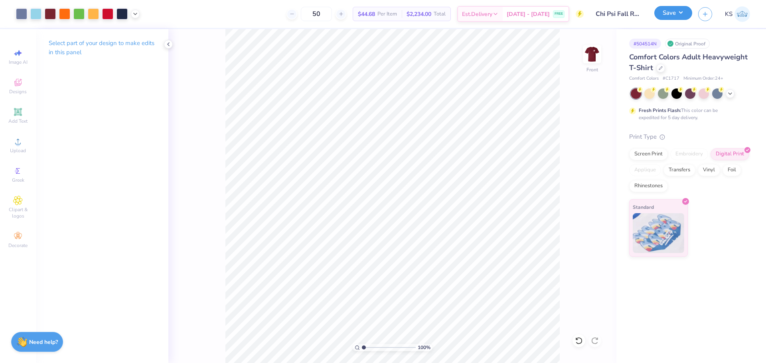
click at [663, 16] on button "Save" at bounding box center [673, 13] width 38 height 14
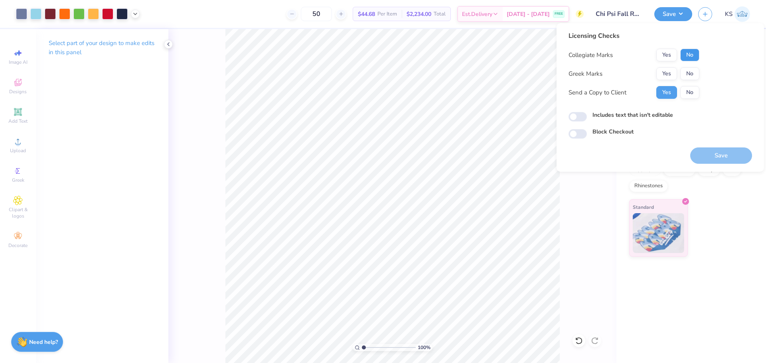
click at [690, 56] on button "No" at bounding box center [689, 55] width 19 height 13
click at [671, 70] on button "Yes" at bounding box center [666, 73] width 21 height 13
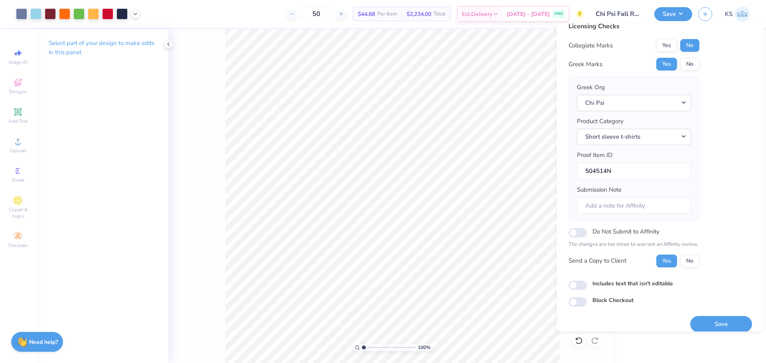
scroll to position [18, 0]
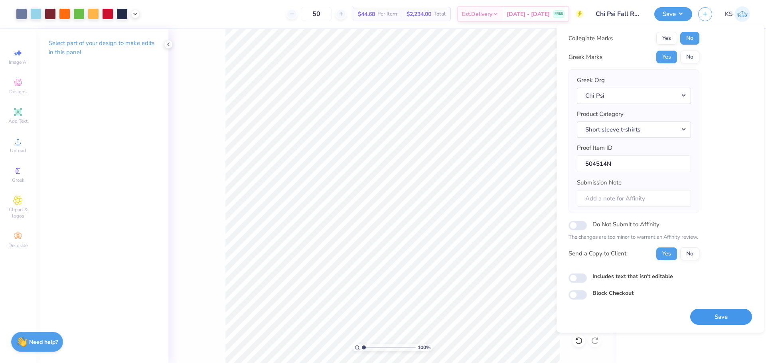
click at [716, 322] on button "Save" at bounding box center [721, 317] width 62 height 16
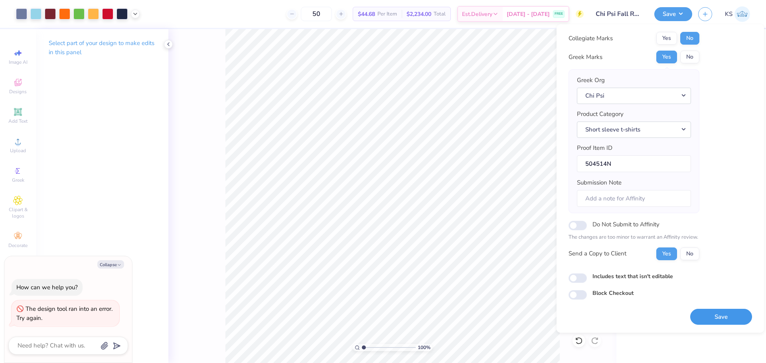
click at [716, 322] on button "Save" at bounding box center [721, 317] width 62 height 16
type textarea "x"
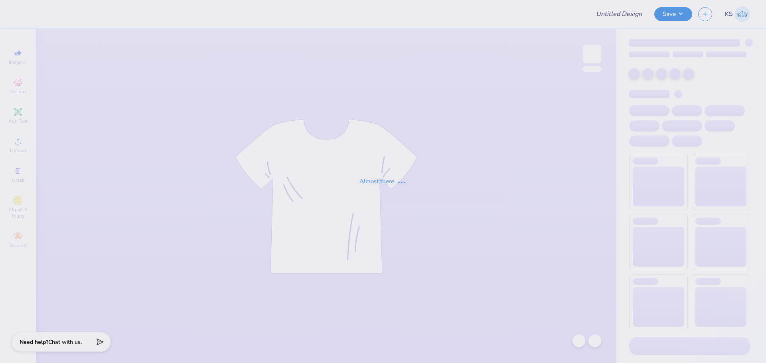
type input "Chi Psi Fall Rush"
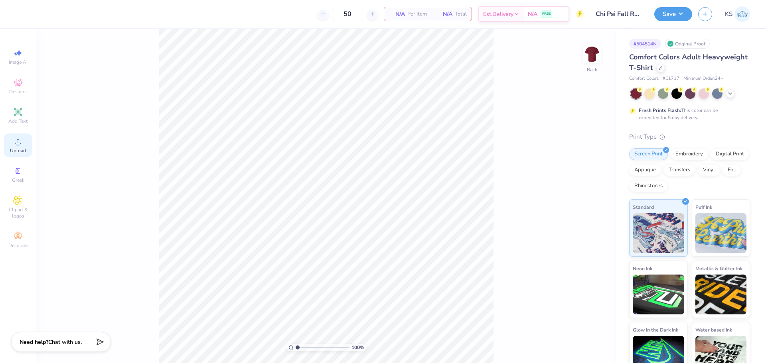
click at [16, 146] on icon at bounding box center [18, 142] width 10 height 10
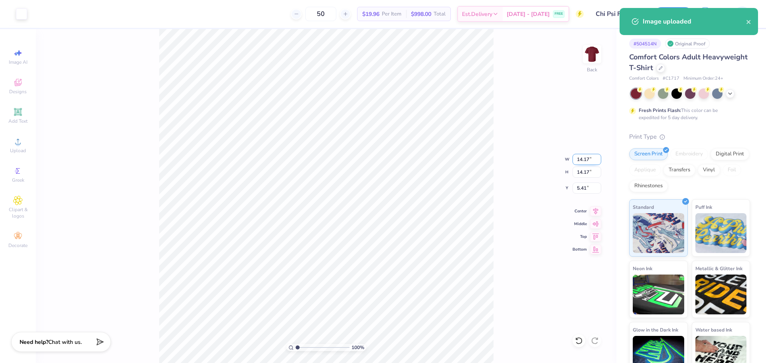
click at [583, 158] on input "14.17" at bounding box center [586, 159] width 29 height 11
type input "3.50"
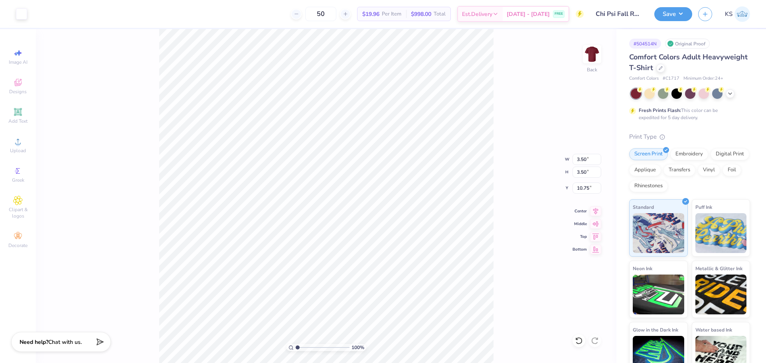
type input "3.00"
click at [595, 59] on img at bounding box center [592, 54] width 32 height 32
click at [17, 146] on circle at bounding box center [18, 144] width 4 height 4
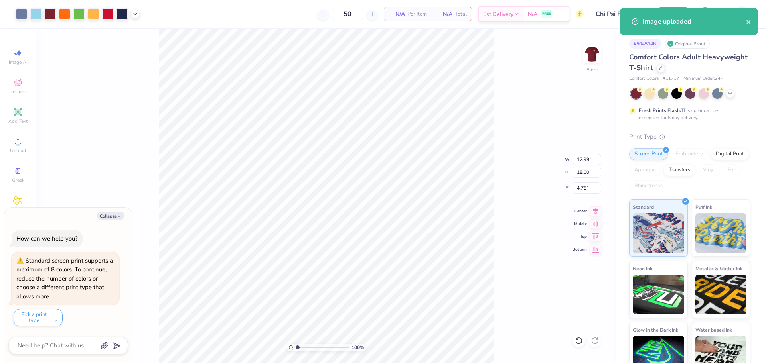
click at [584, 179] on div "100 % Front W 12.99 12.99 " H 18.00 18.00 " Y 4.75 4.75 " Center Middle Top Bot…" at bounding box center [326, 196] width 580 height 334
click at [586, 172] on div "100 % Front W 12.99 H 18.00 Y 4.75 Center Middle Top Bottom" at bounding box center [326, 196] width 580 height 334
type textarea "x"
click at [592, 173] on input "18.00" at bounding box center [586, 172] width 29 height 11
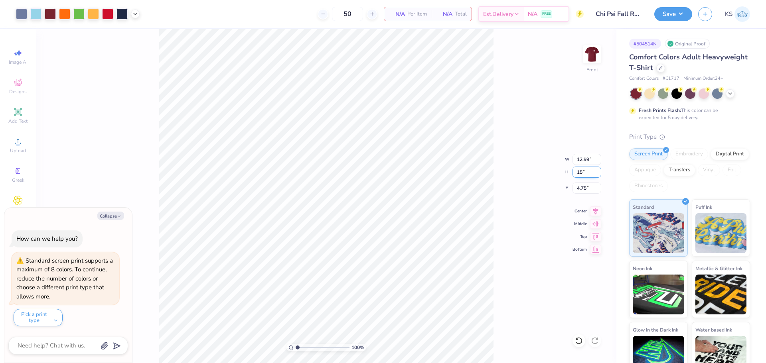
type input "15"
type textarea "x"
type input "10.83"
type input "15.00"
click at [584, 188] on input "6.25" at bounding box center [586, 188] width 29 height 11
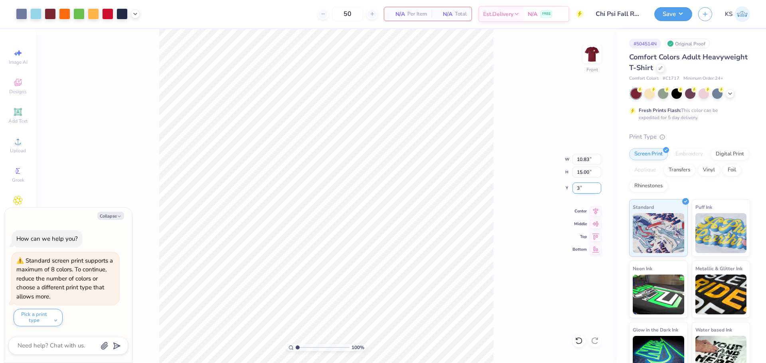
type input "3"
type textarea "x"
type input "3.00"
click at [710, 159] on div "Digital Print" at bounding box center [729, 153] width 39 height 12
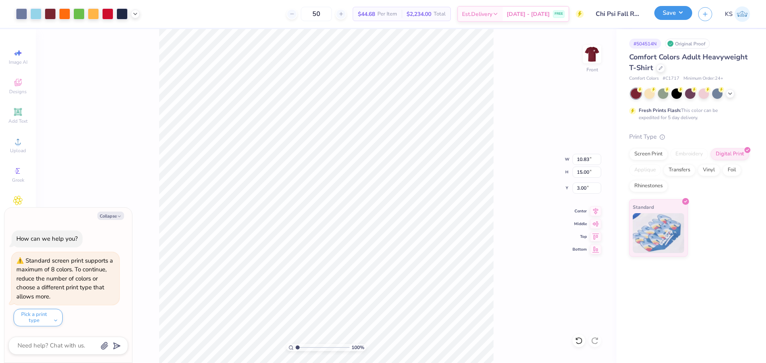
click at [670, 13] on button "Save" at bounding box center [673, 13] width 38 height 14
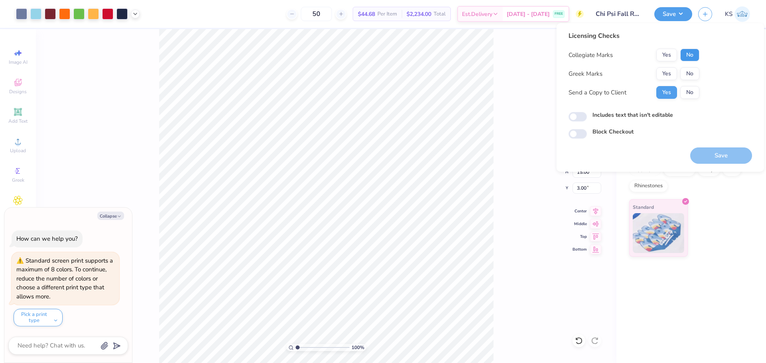
click at [688, 55] on button "No" at bounding box center [689, 55] width 19 height 13
click at [673, 72] on button "Yes" at bounding box center [666, 73] width 21 height 13
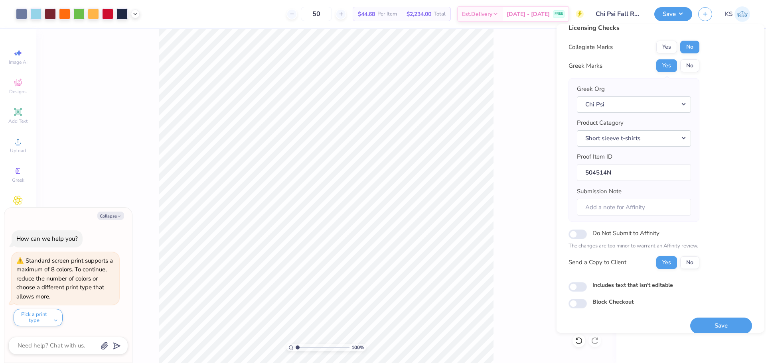
scroll to position [18, 0]
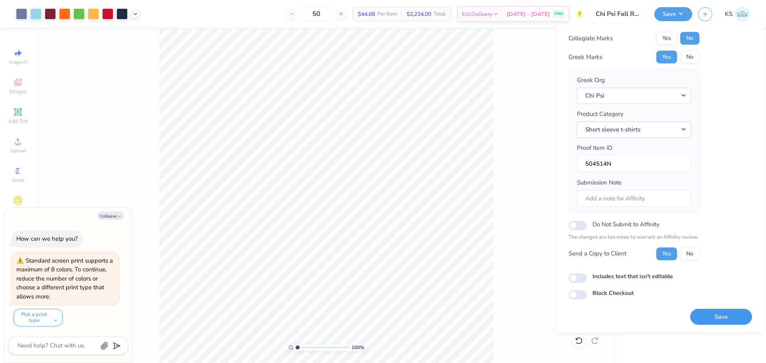
click at [713, 318] on button "Save" at bounding box center [721, 317] width 62 height 16
click at [55, 322] on button "Pick a print type" at bounding box center [38, 318] width 49 height 18
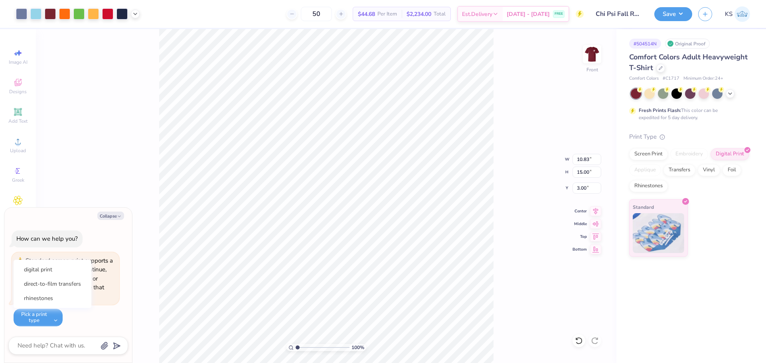
click at [116, 215] on button "Collapse" at bounding box center [110, 216] width 27 height 8
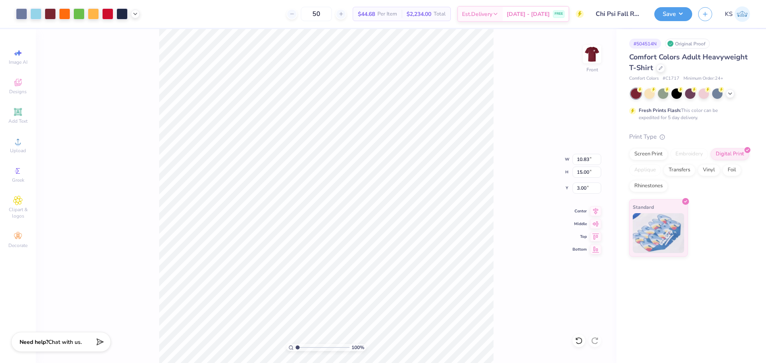
type textarea "x"
